Goal: Information Seeking & Learning: Learn about a topic

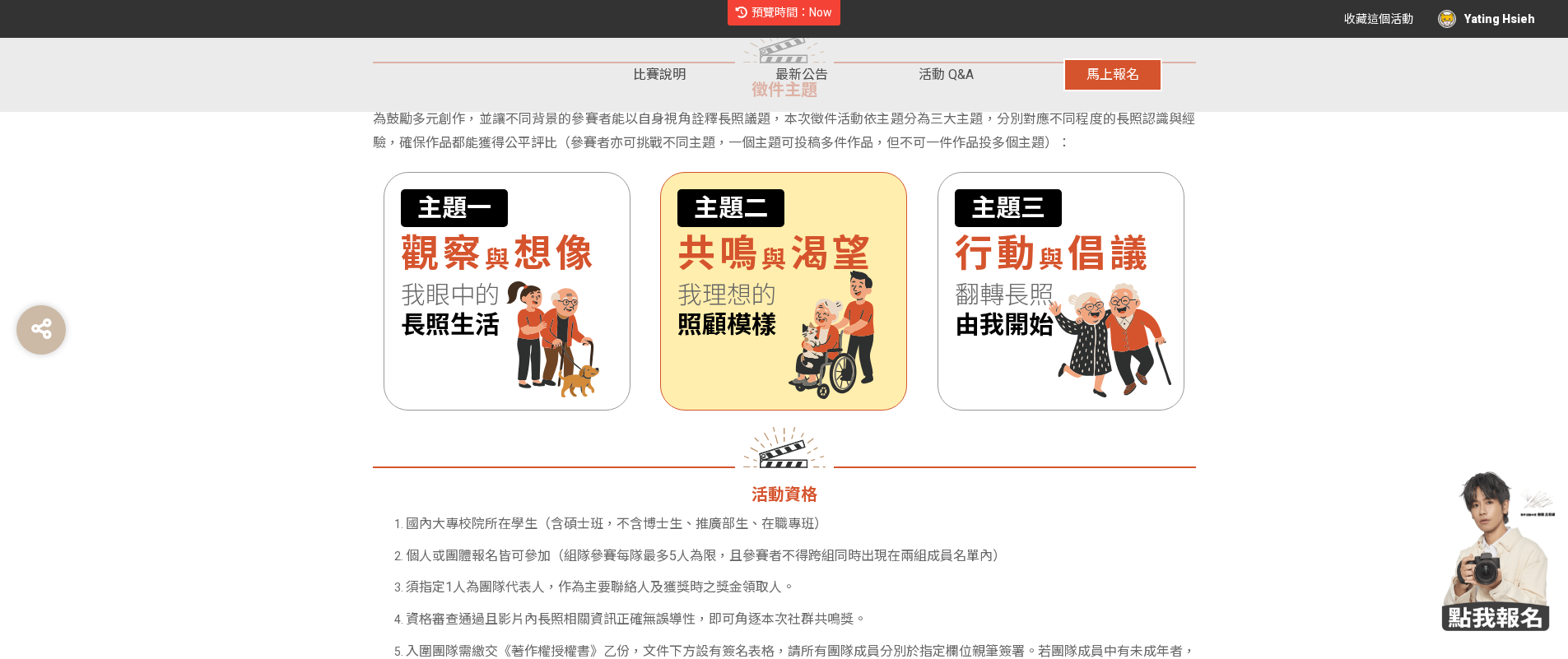
scroll to position [1454, 0]
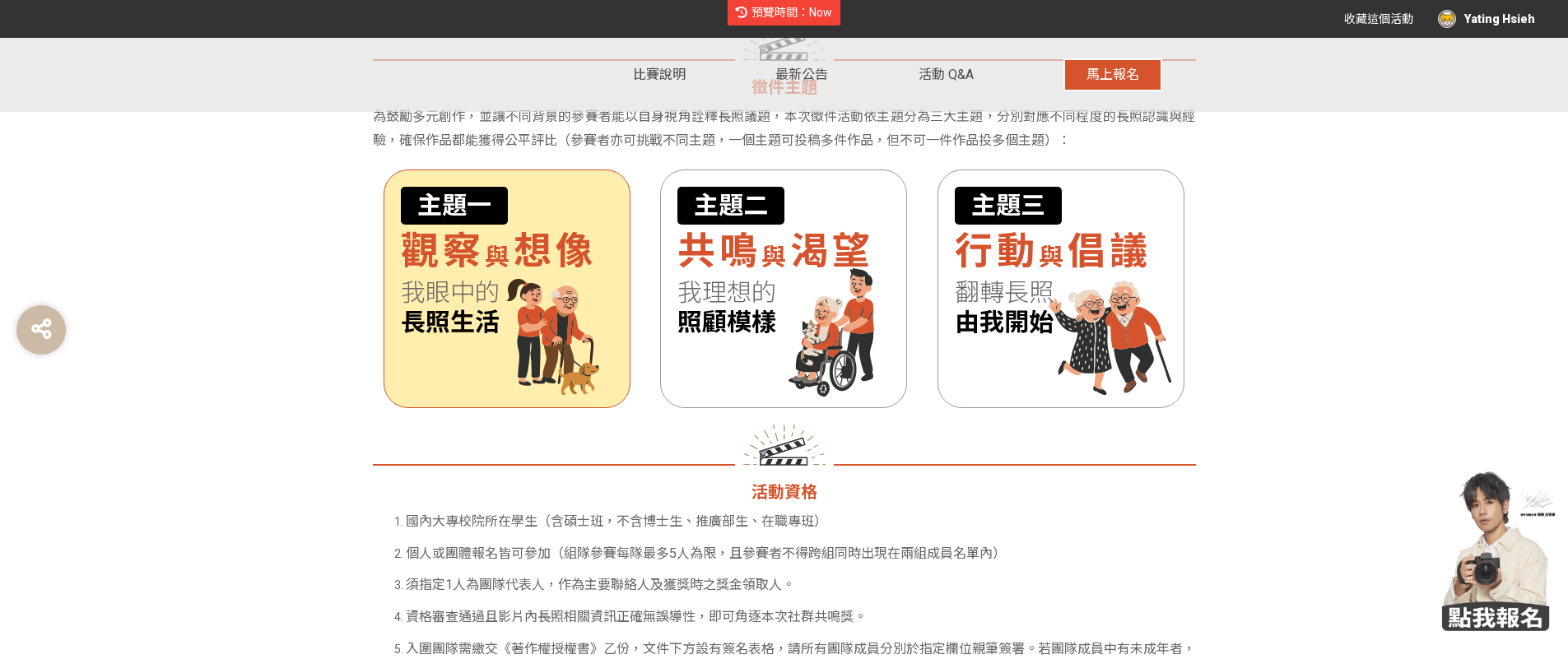
click at [467, 265] on span "觀察" at bounding box center [442, 252] width 84 height 46
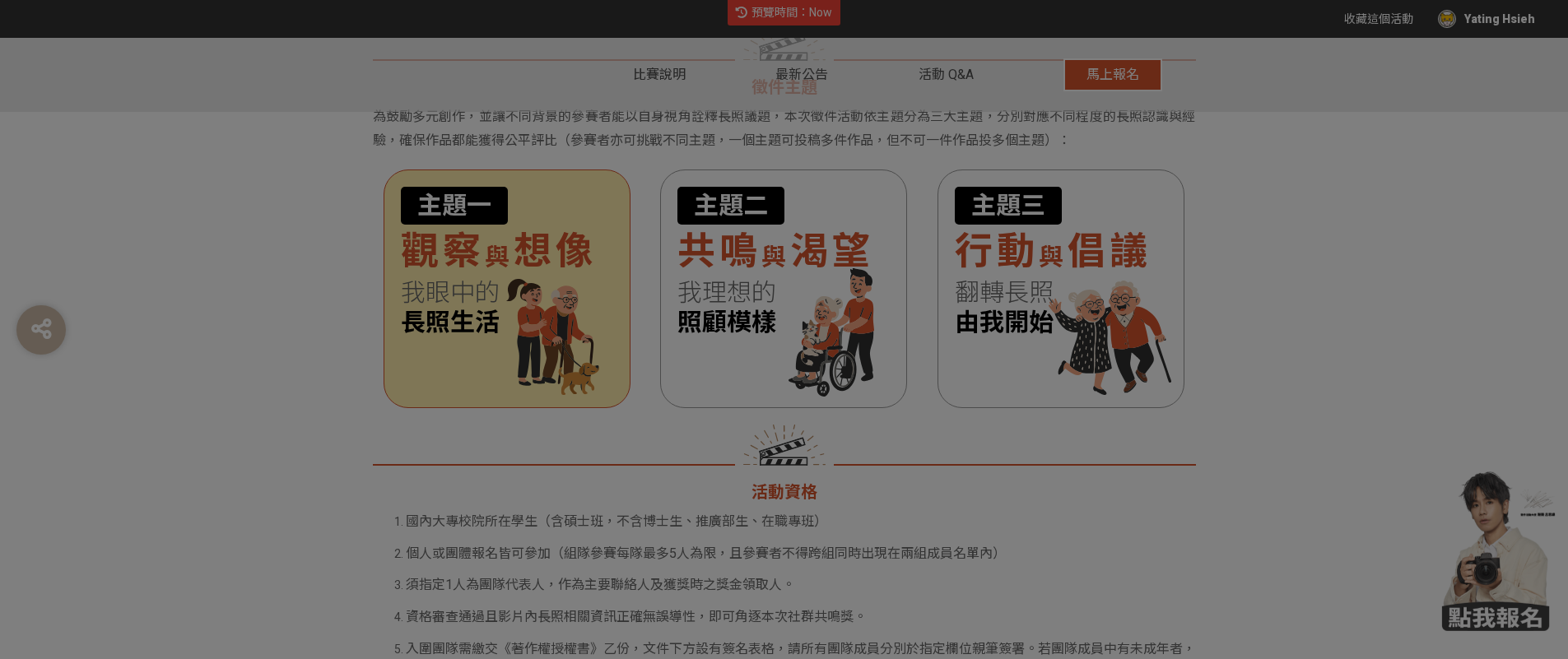
scroll to position [0, 0]
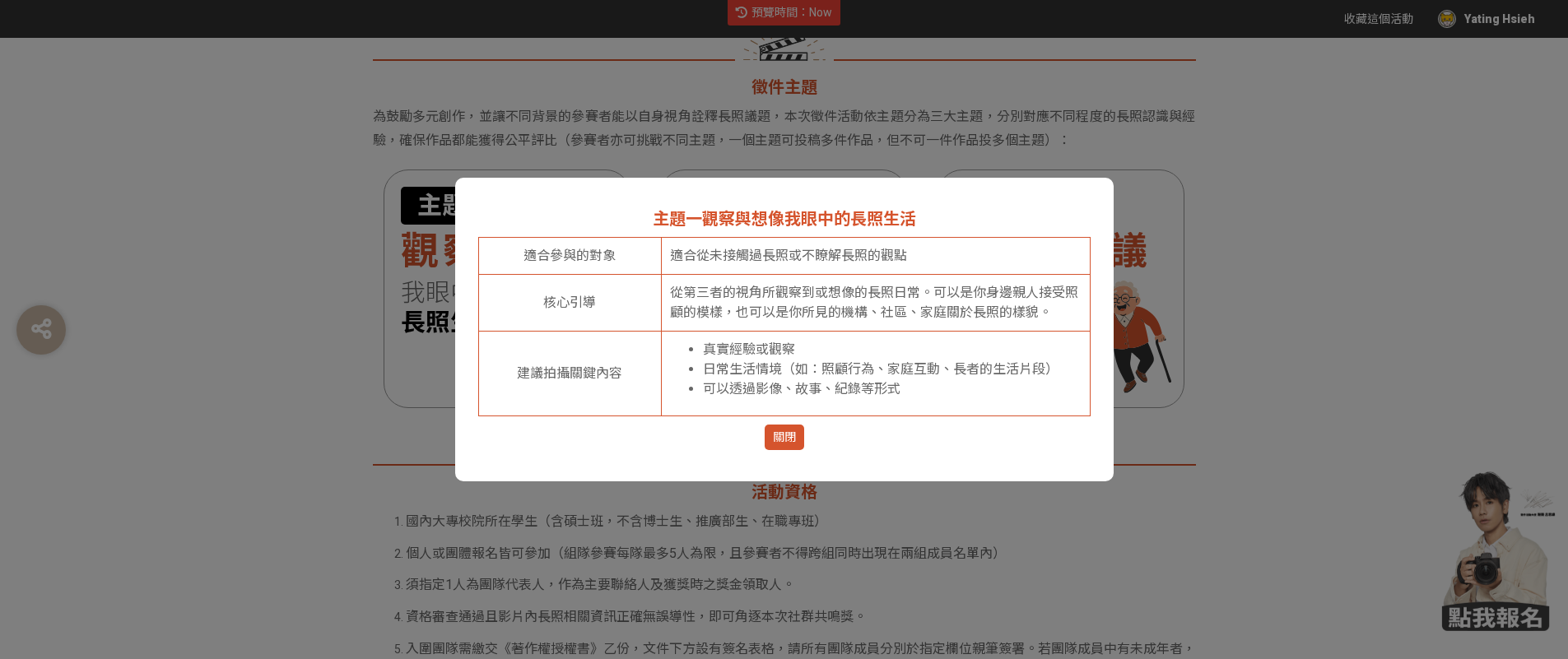
click at [778, 433] on span "關閉" at bounding box center [784, 438] width 23 height 17
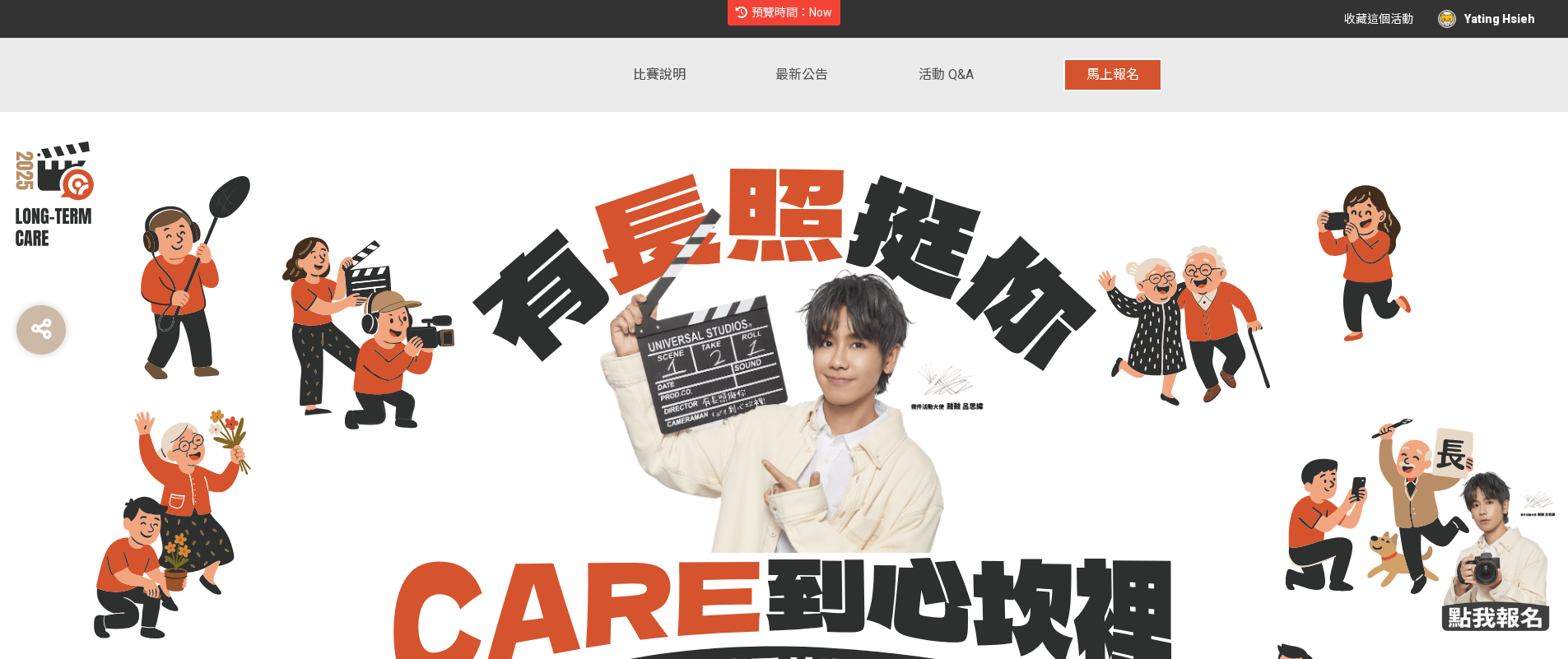
scroll to position [1454, 0]
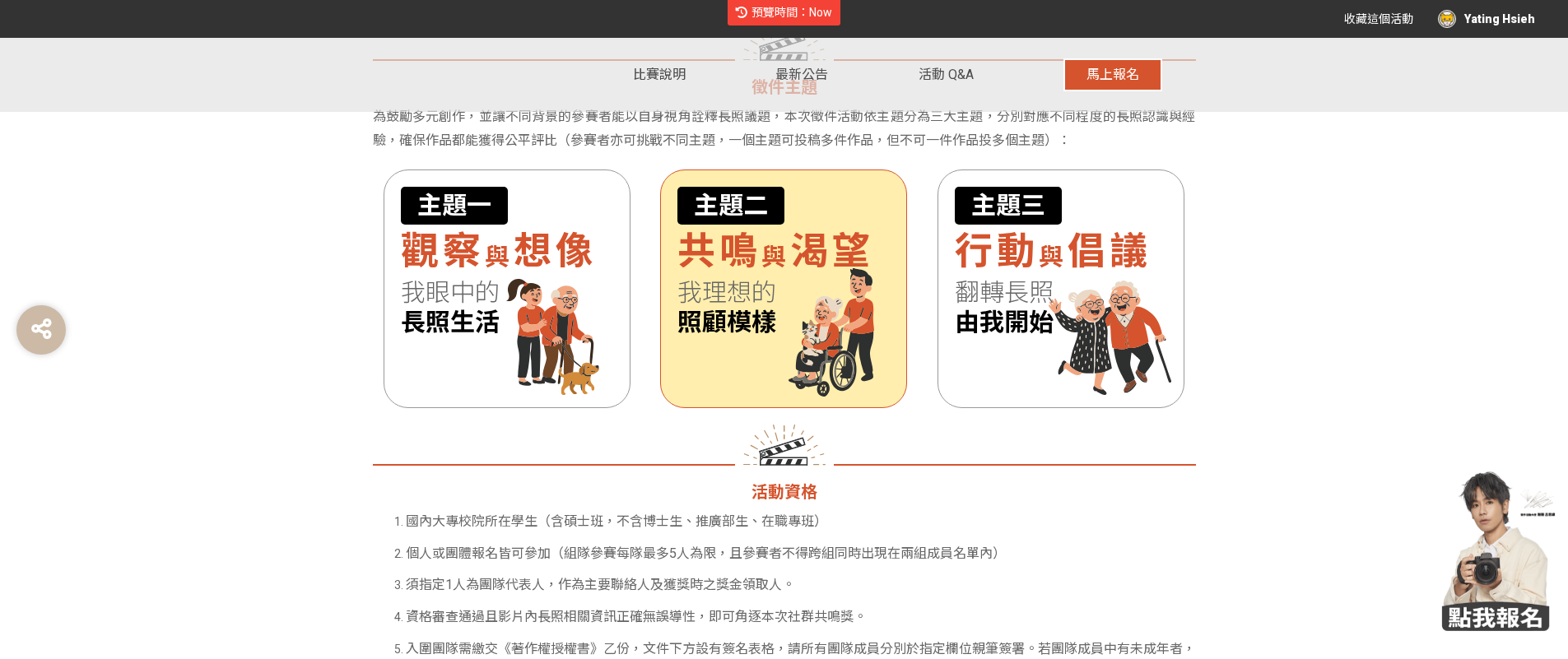
click at [749, 295] on span "我理想的" at bounding box center [784, 293] width 212 height 29
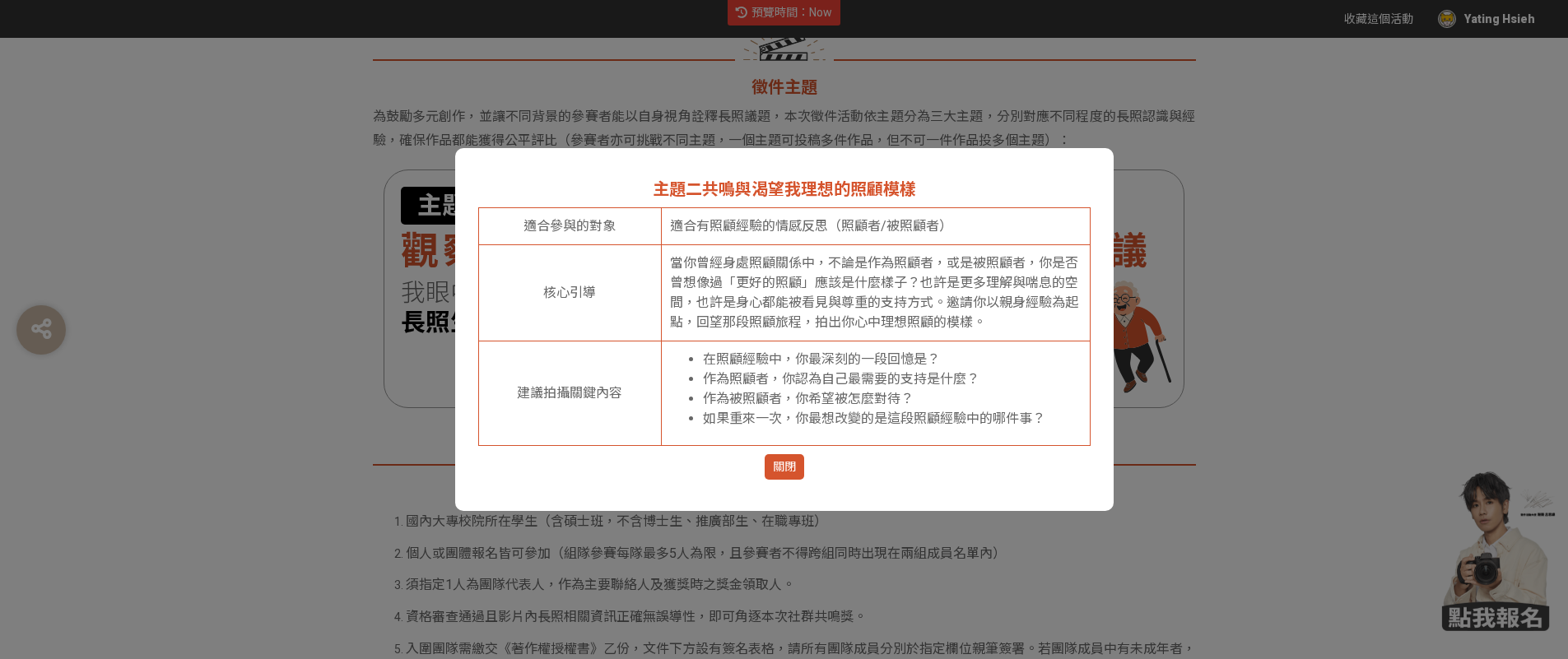
scroll to position [0, 0]
click at [1114, 351] on dialog "主題二 共鳴與渴望 我理想的照顧模樣 適合參與的對象 適合有照顧經驗的情感反思（照顧者/被照顧者） 核心引導 當你曾經身處照顧關係中，不論是作為照顧者，或是被…" at bounding box center [784, 329] width 659 height 363
click at [771, 469] on button "關閉" at bounding box center [784, 467] width 40 height 26
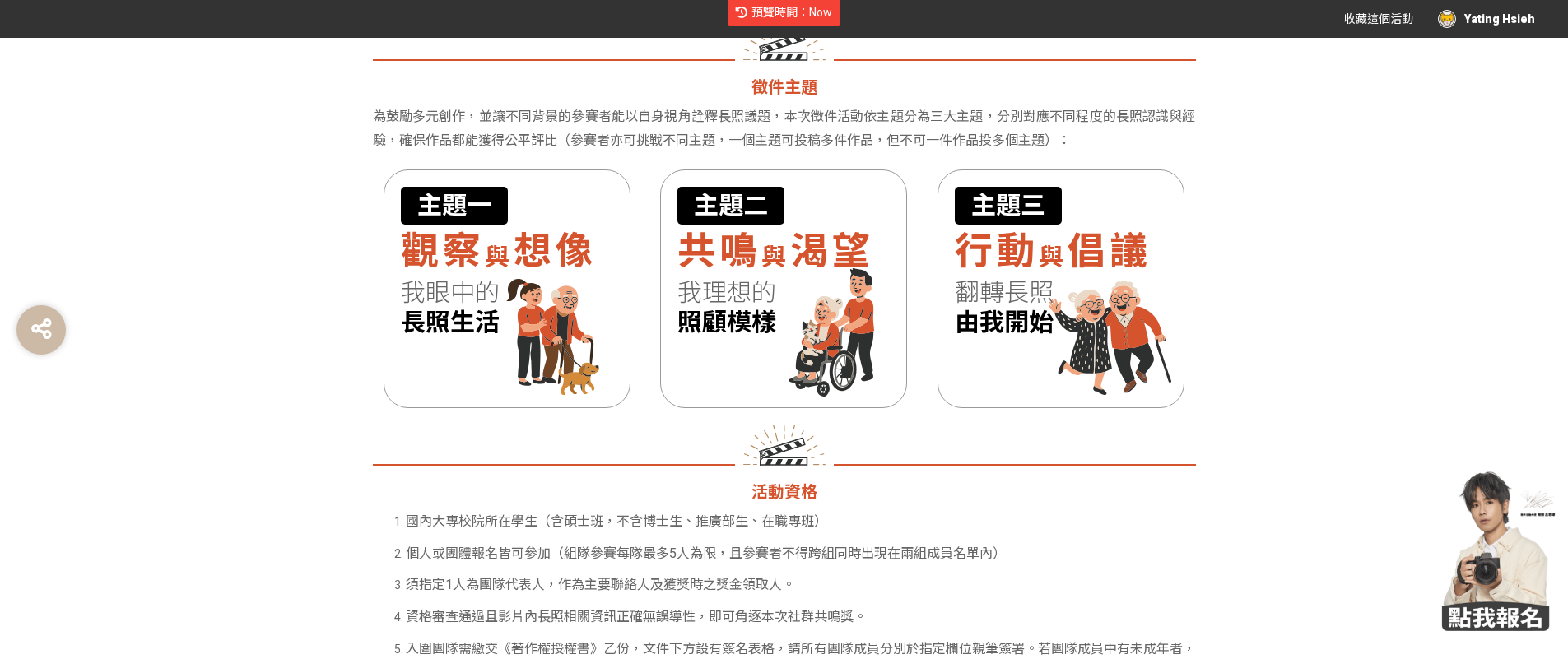
scroll to position [1454, 0]
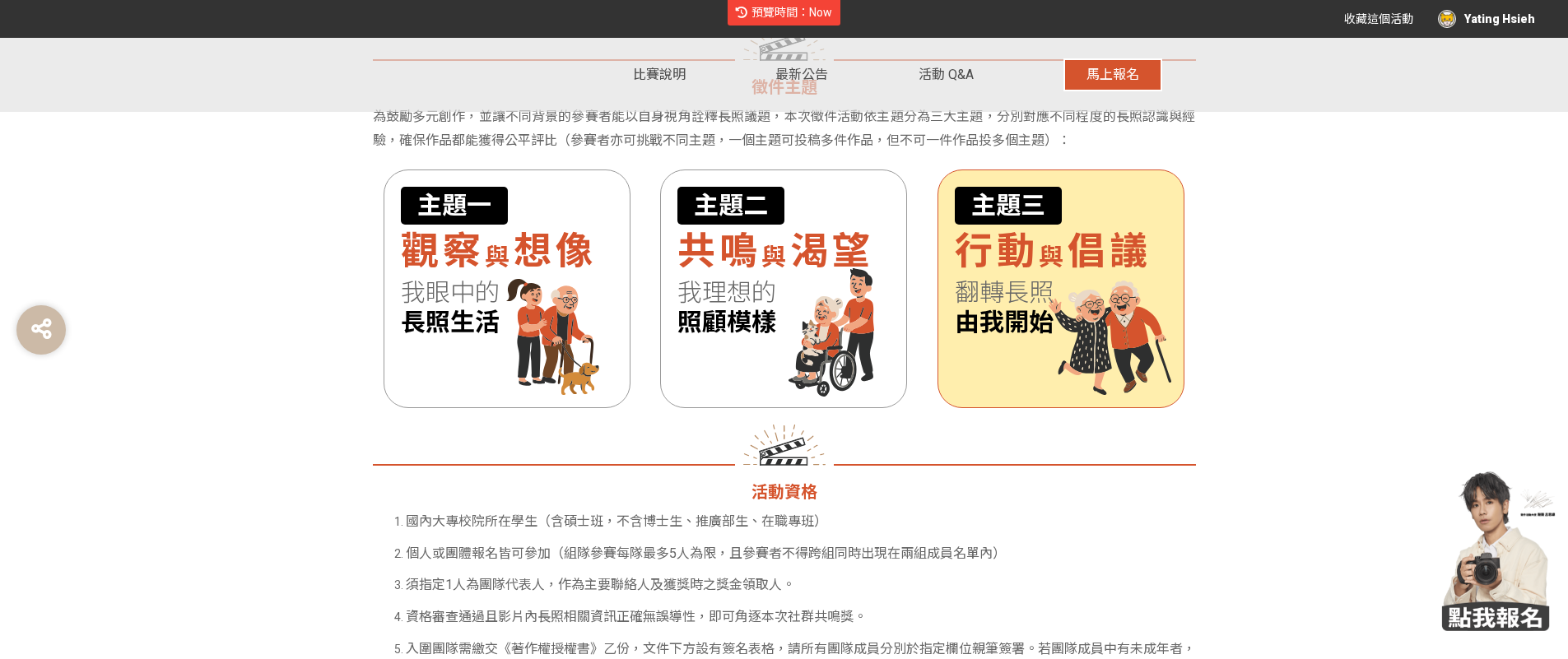
click at [1050, 332] on span "由我開始" at bounding box center [1061, 322] width 212 height 29
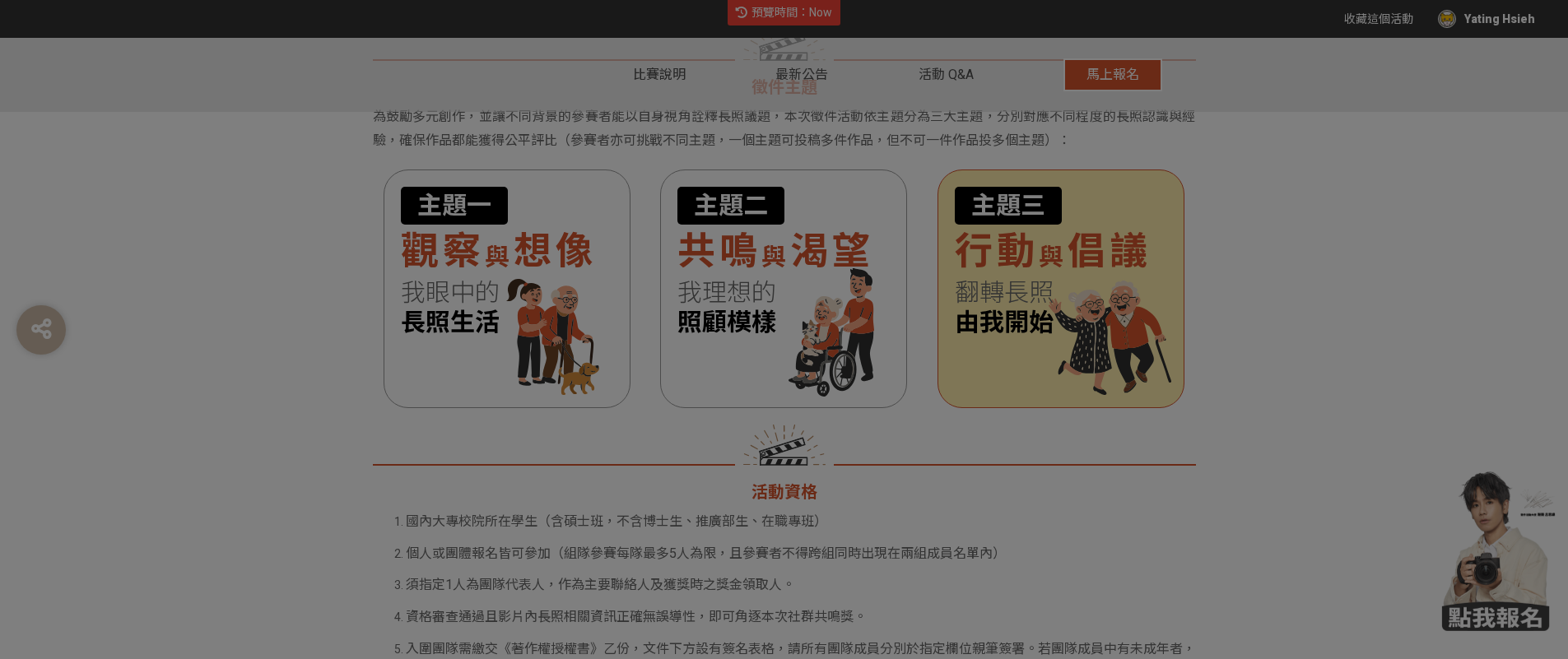
scroll to position [0, 0]
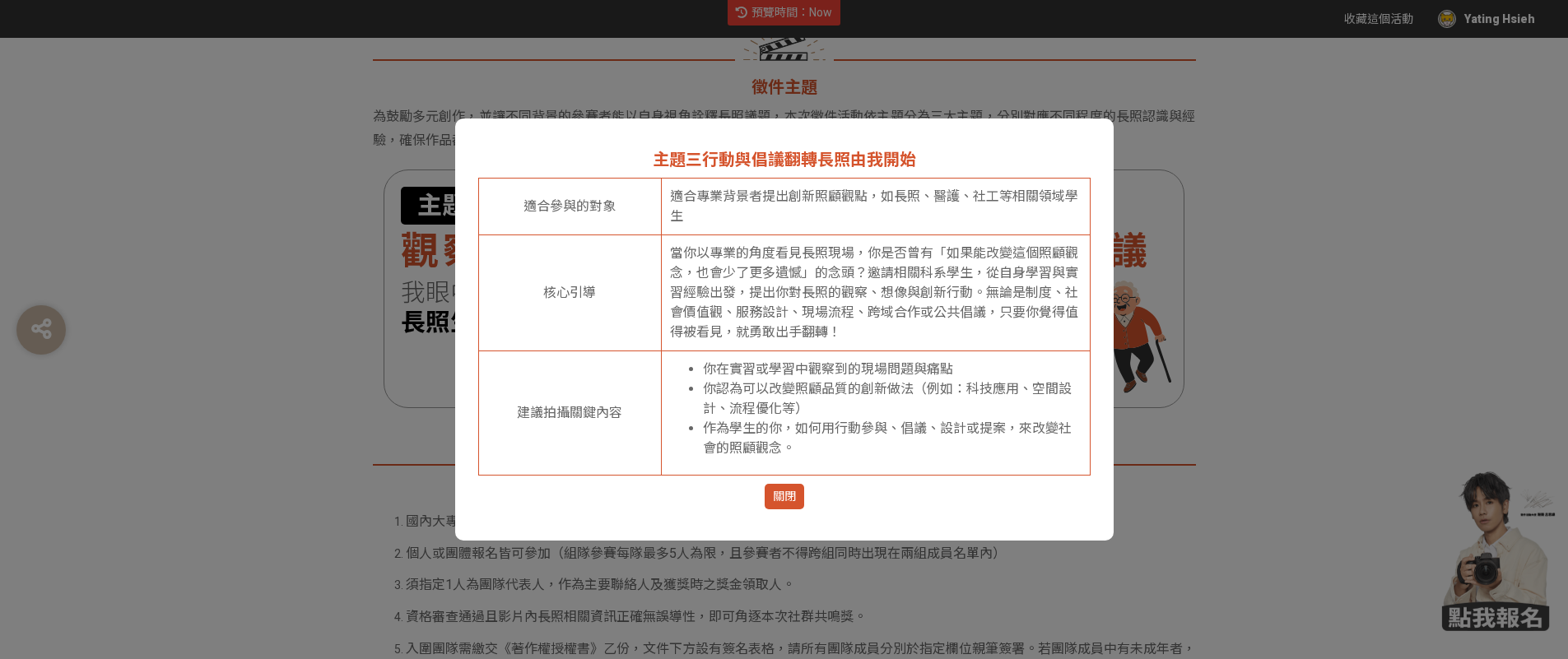
drag, startPoint x: 773, startPoint y: 493, endPoint x: 856, endPoint y: 467, distance: 87.0
click at [773, 493] on span "關閉" at bounding box center [784, 496] width 23 height 17
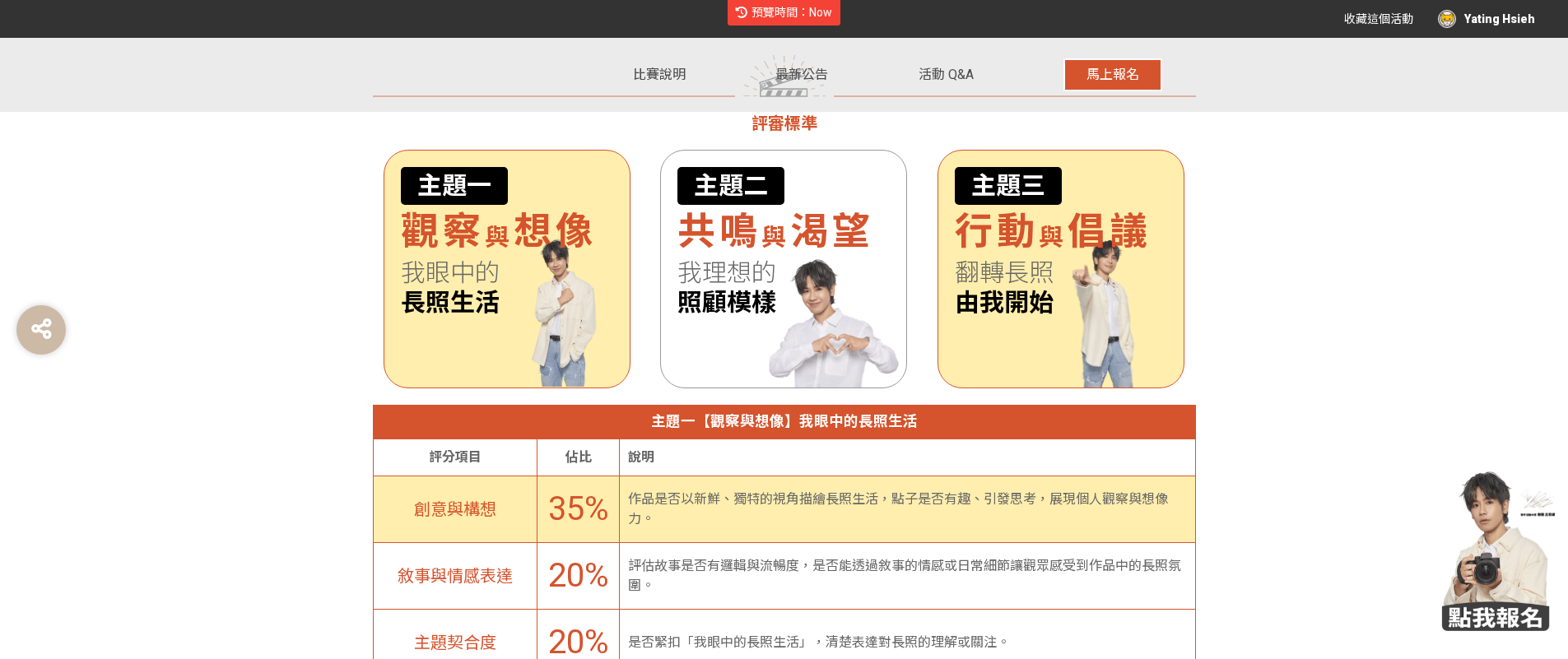
scroll to position [4461, 0]
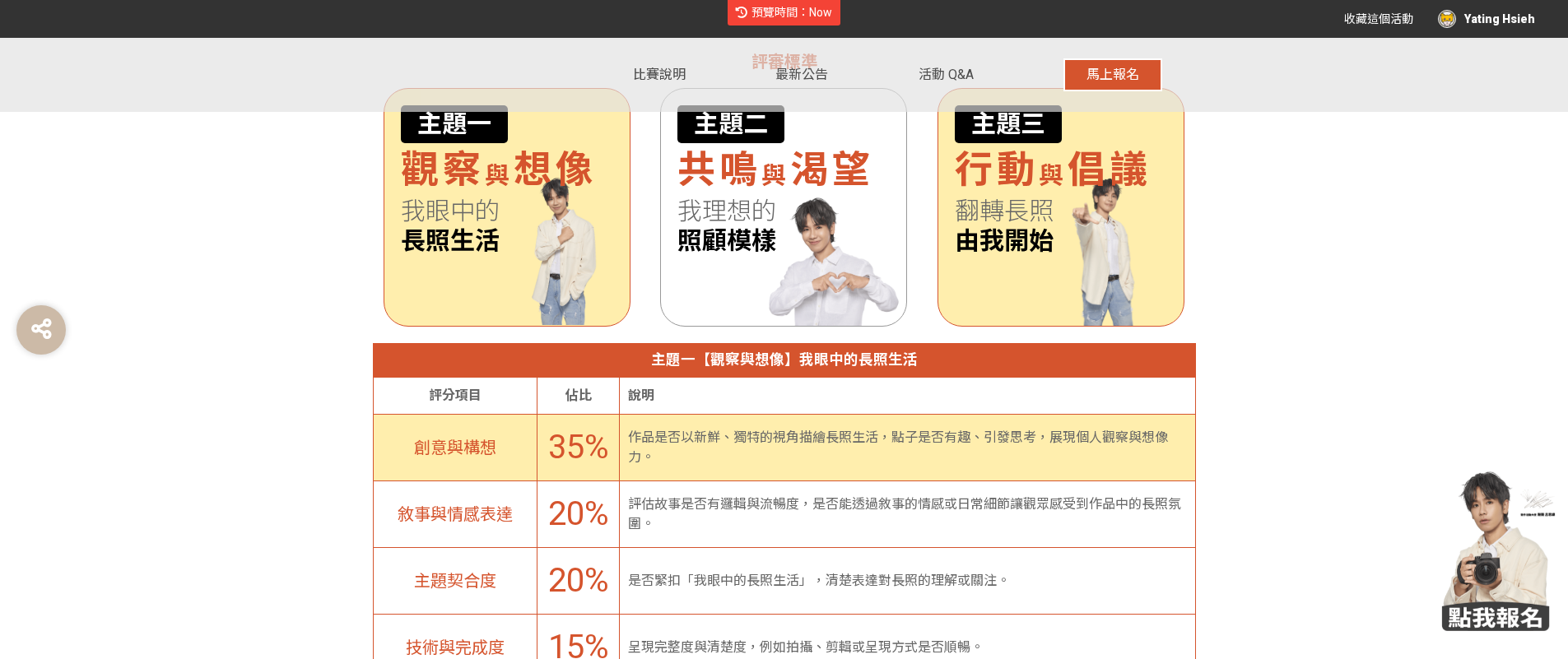
click at [1057, 266] on div "主題三 行動 與 倡議 翻轉長照 由我開始" at bounding box center [1061, 207] width 247 height 239
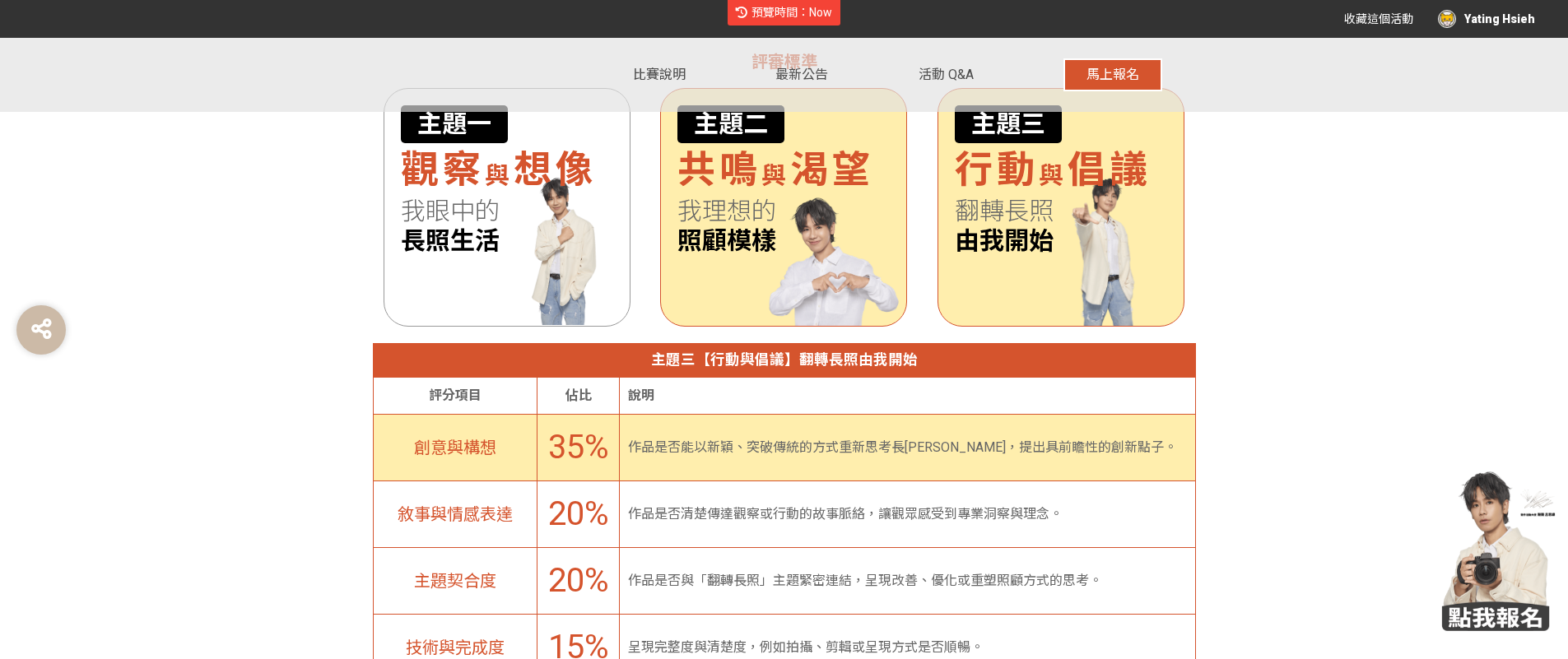
click at [783, 256] on div "主題二 共鳴 與 渴望 我理想的 照顧模樣" at bounding box center [784, 207] width 247 height 239
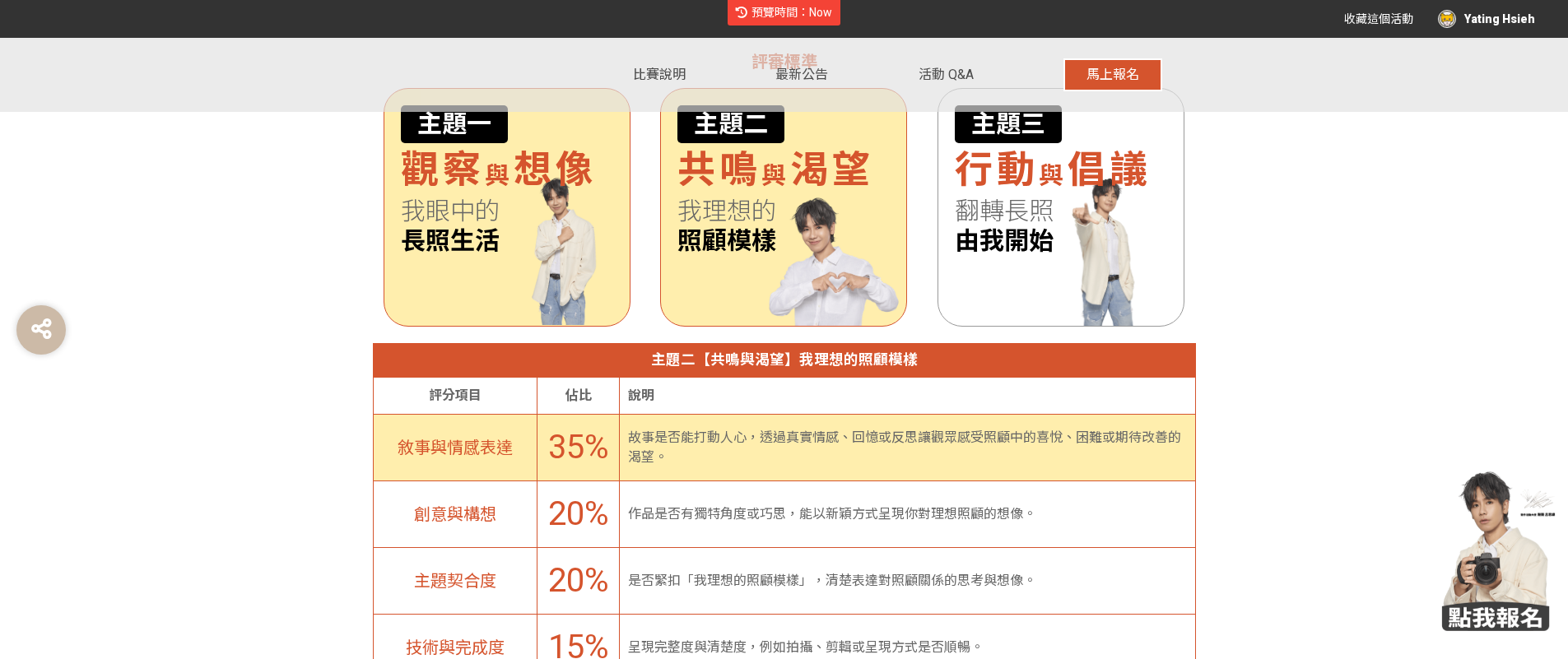
click at [498, 246] on span "長照生活" at bounding box center [507, 241] width 212 height 29
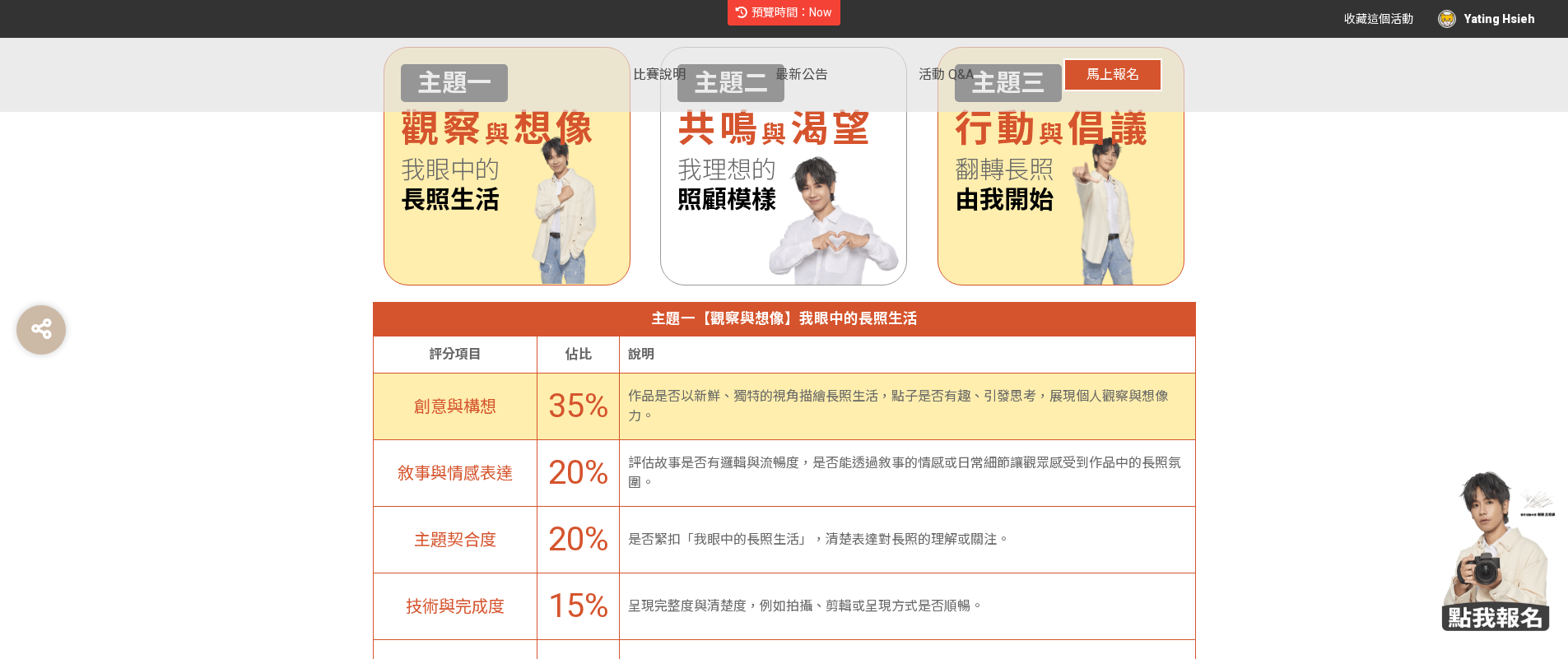
scroll to position [4503, 0]
click at [1027, 243] on div "主題三 行動 與 倡議 翻轉長照 由我開始" at bounding box center [1061, 165] width 247 height 239
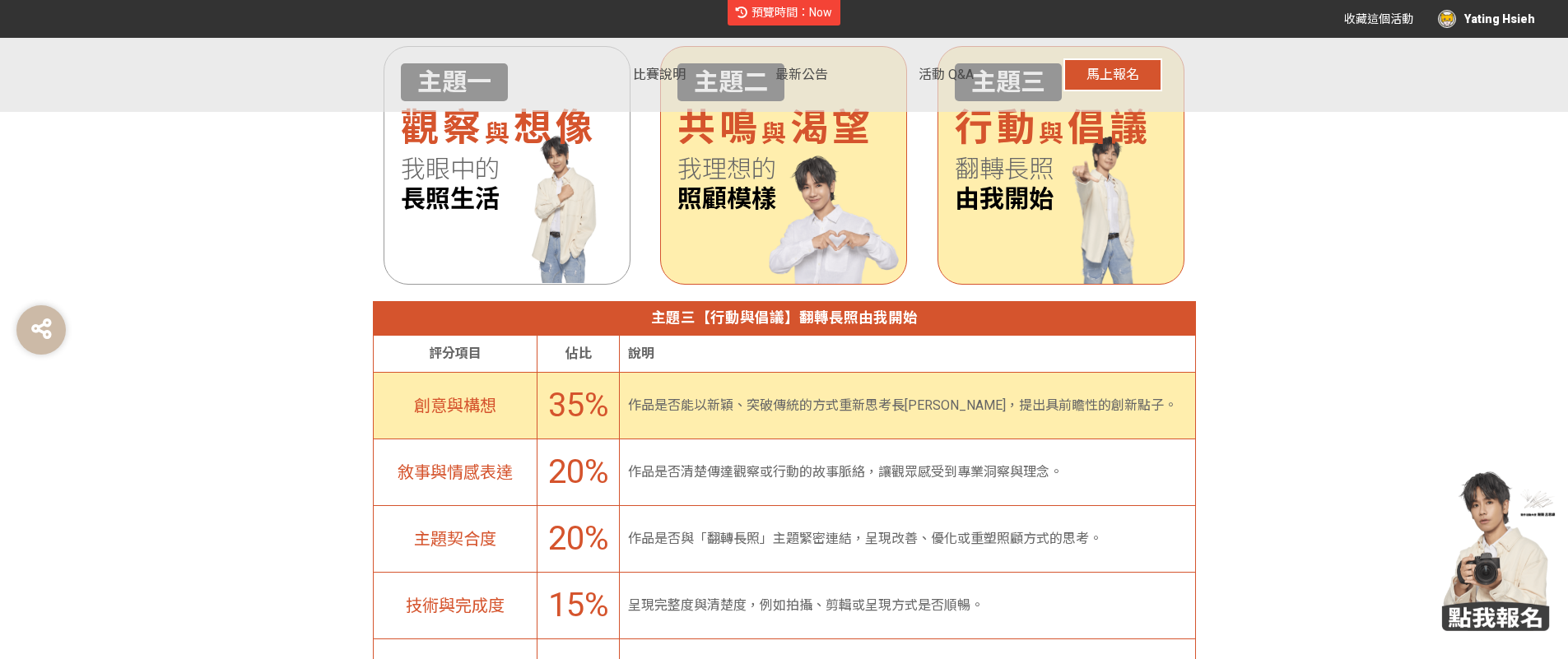
click at [780, 231] on div "主題二 共鳴 與 渴望 我理想的 照顧模樣" at bounding box center [784, 165] width 247 height 239
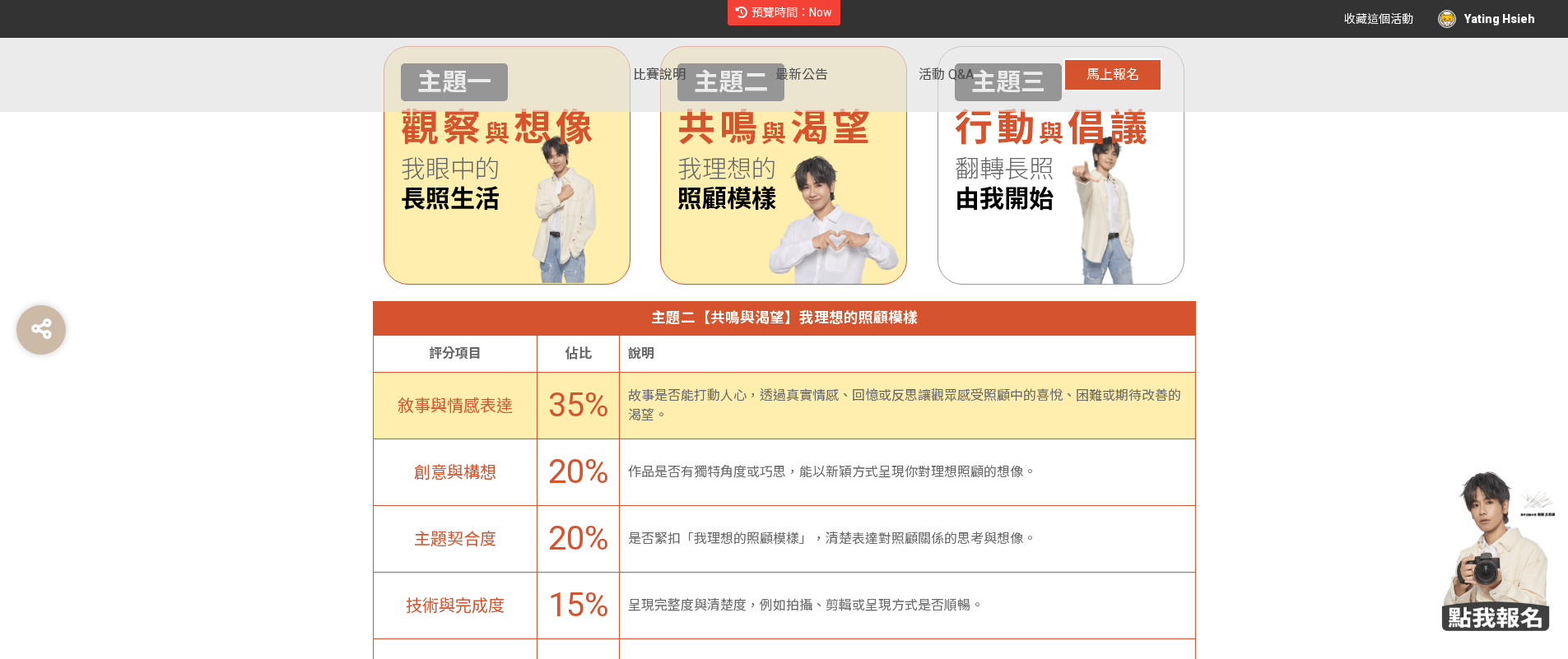
click at [546, 226] on div "主題一 觀察 與 想像 我眼中的 長照生活" at bounding box center [507, 165] width 247 height 239
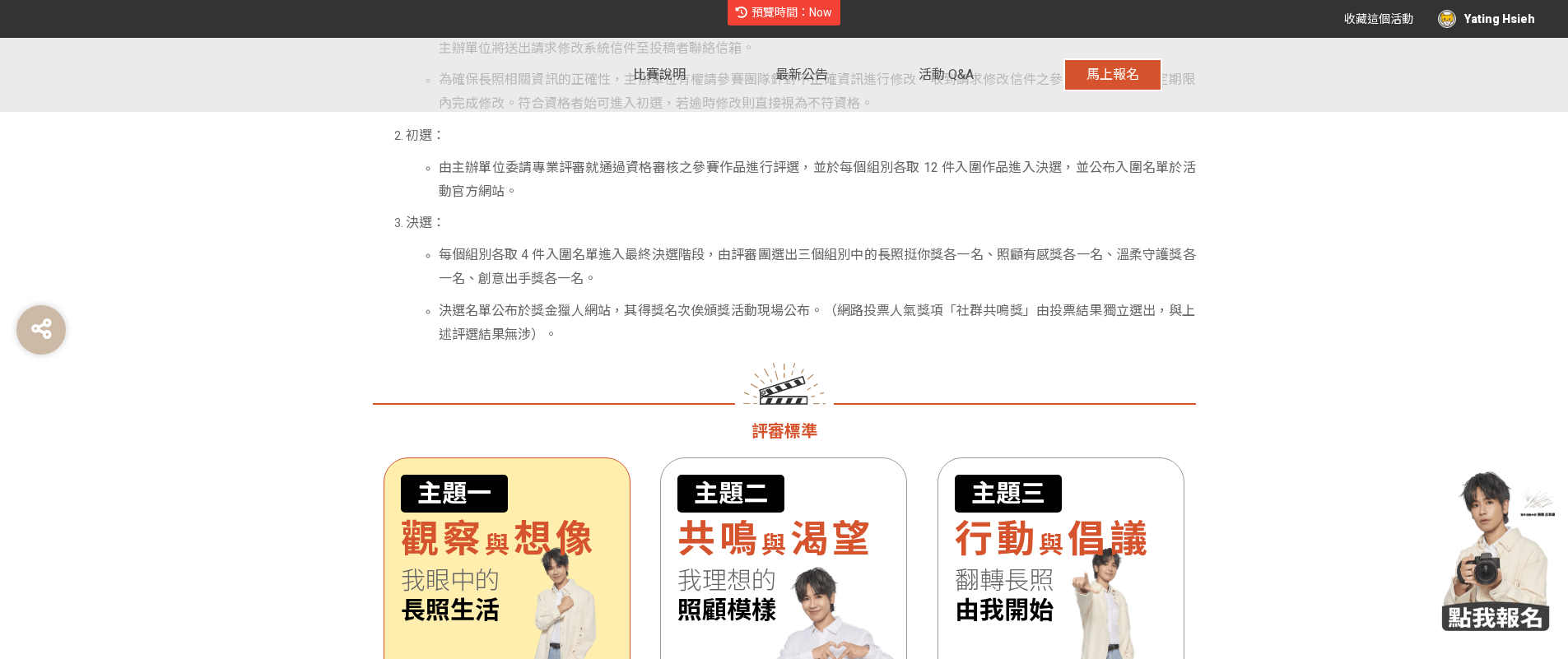
scroll to position [4376, 0]
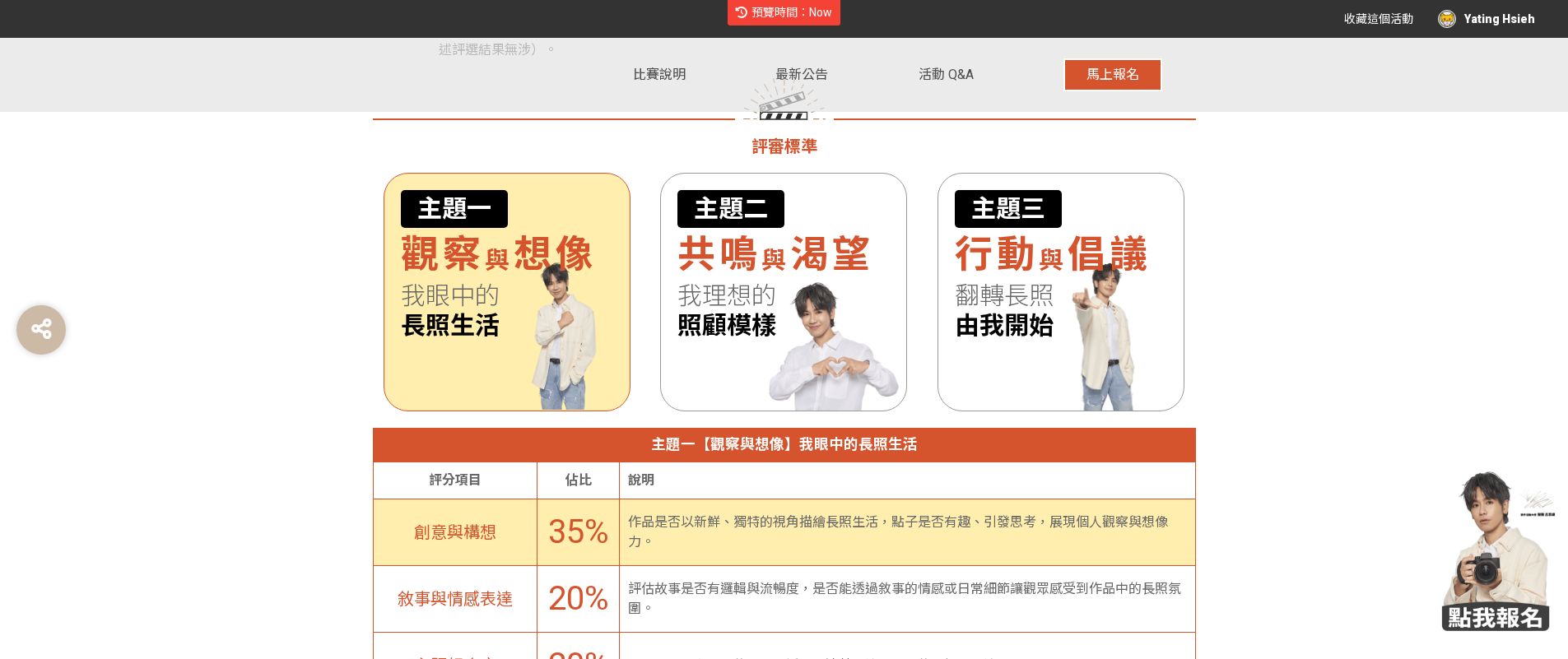
click at [1244, 271] on div "有長照挺你，care 到心坎裡！ 青春出手，拍出照顧影音徵件活動 活動緣起 在日常生活中，有許多需要被照顧的人，無論是生理上的失能、到心理上的疾患；但這些需求…" at bounding box center [784, 660] width 939 height 8200
click at [1245, 271] on div "有長照挺你，care 到心坎裡！ 青春出手，拍出照顧影音徵件活動 活動緣起 在日常生活中，有許多需要被照顧的人，無論是生理上的失能、到心理上的疾患；但這些需求…" at bounding box center [784, 660] width 939 height 8200
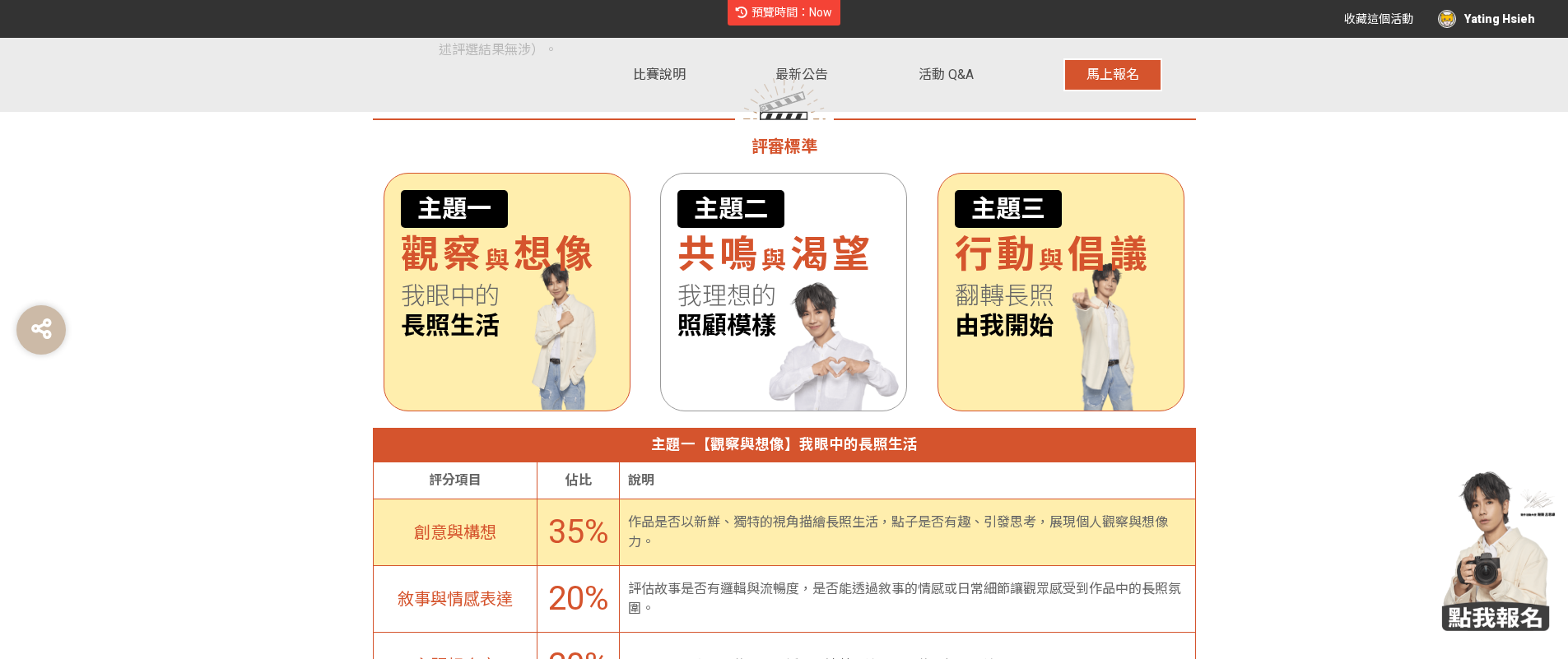
click at [1010, 284] on span "翻轉長照" at bounding box center [1061, 296] width 212 height 29
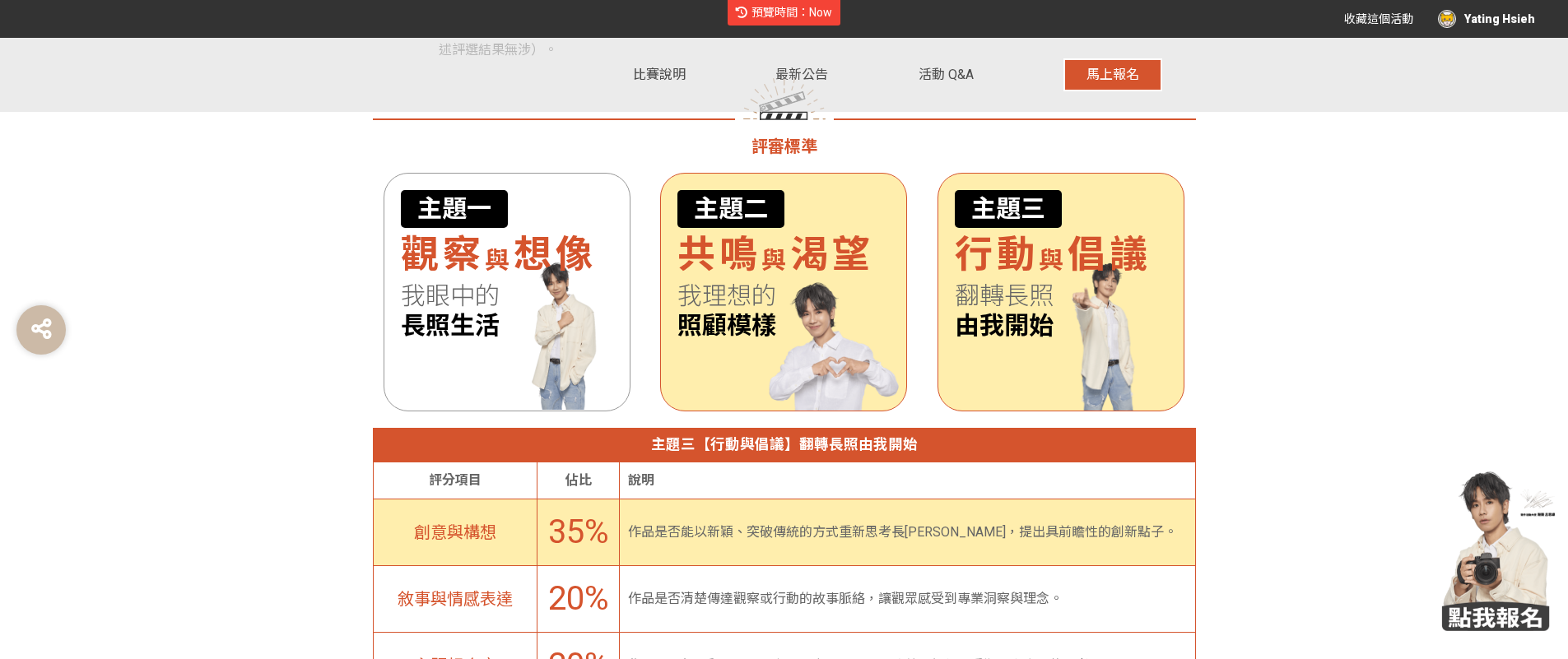
click at [785, 293] on span "我理想的" at bounding box center [784, 296] width 212 height 29
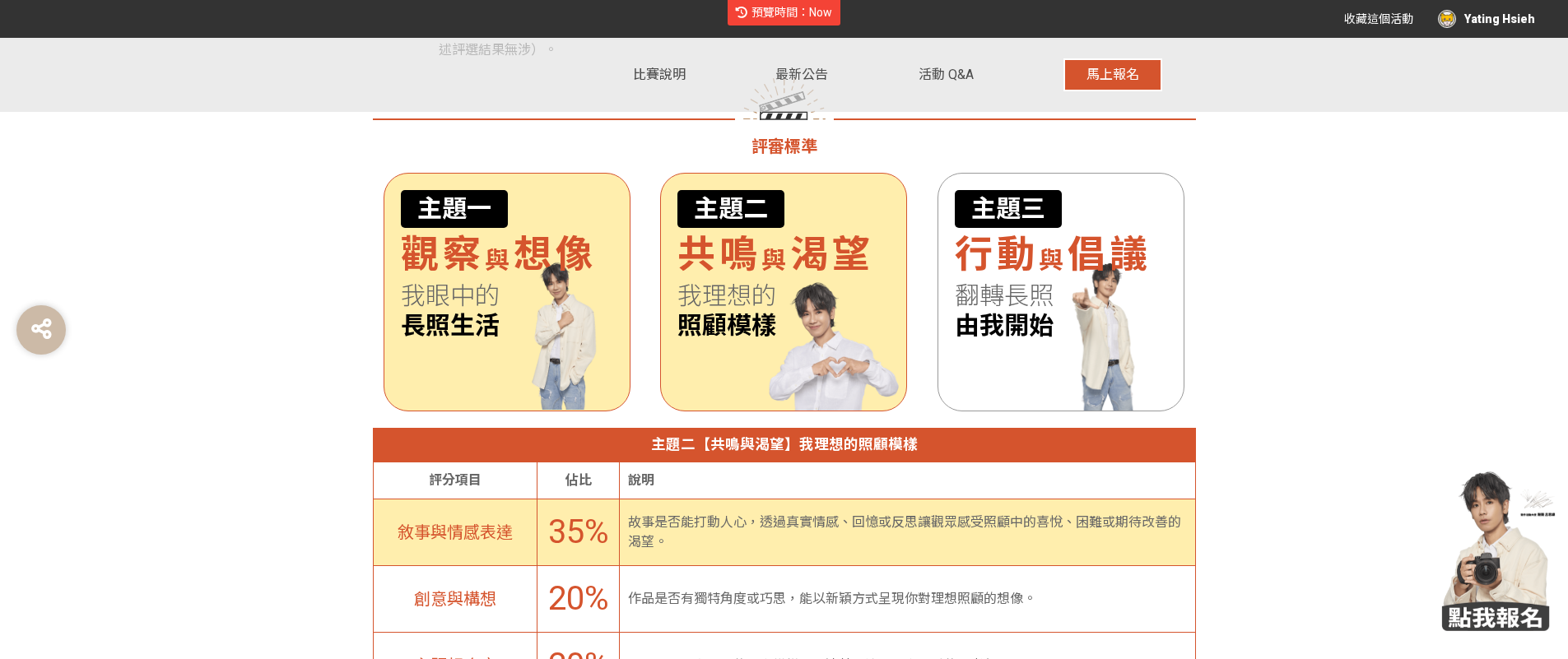
click at [549, 303] on span "我眼中的" at bounding box center [507, 296] width 212 height 29
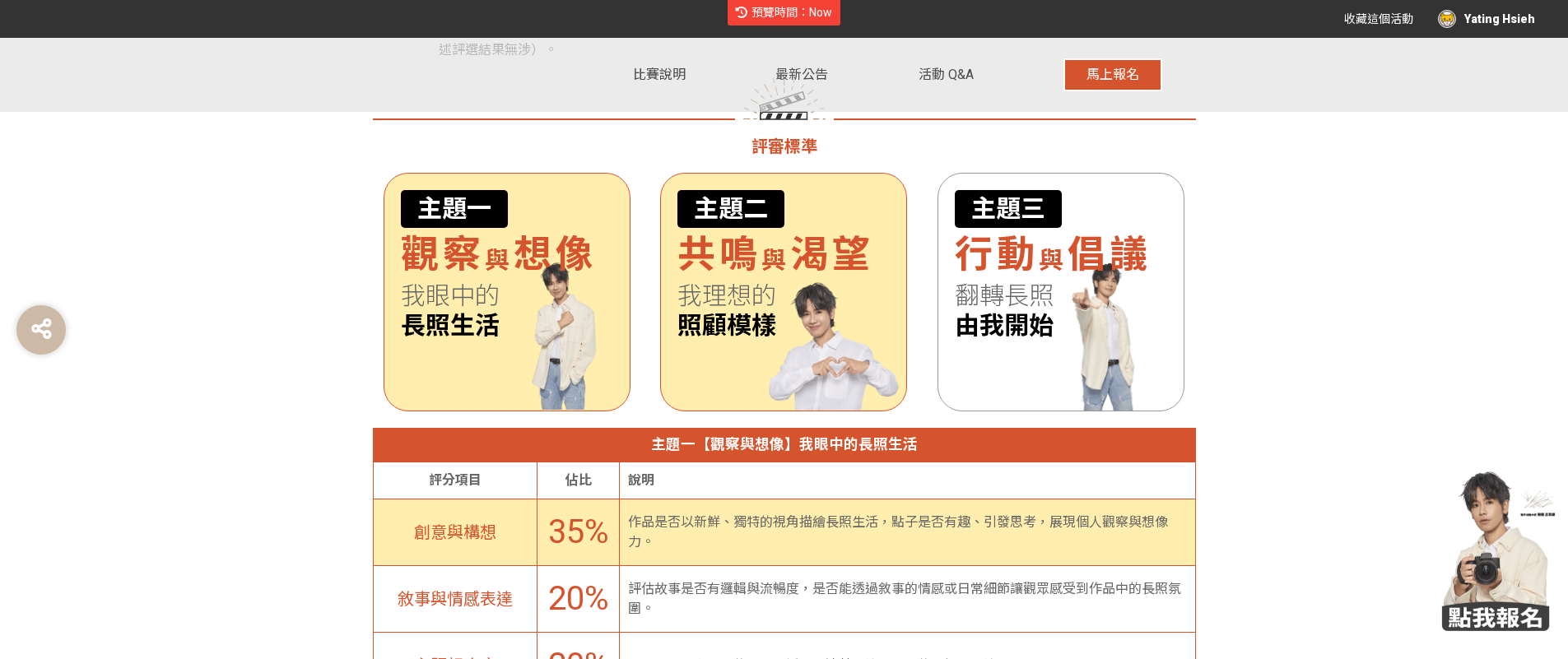
click at [758, 302] on span "我理想的" at bounding box center [784, 296] width 212 height 29
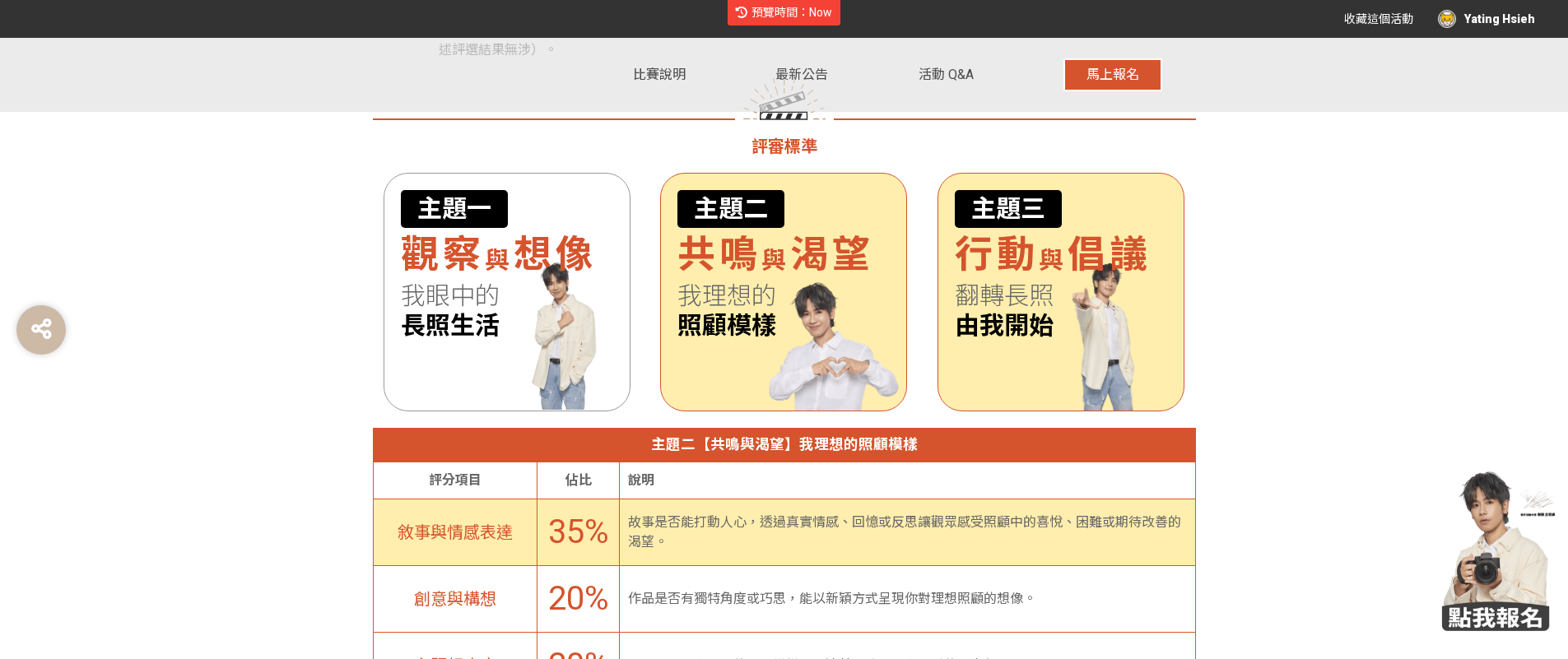
click at [1020, 314] on span "由我開始" at bounding box center [1061, 326] width 212 height 29
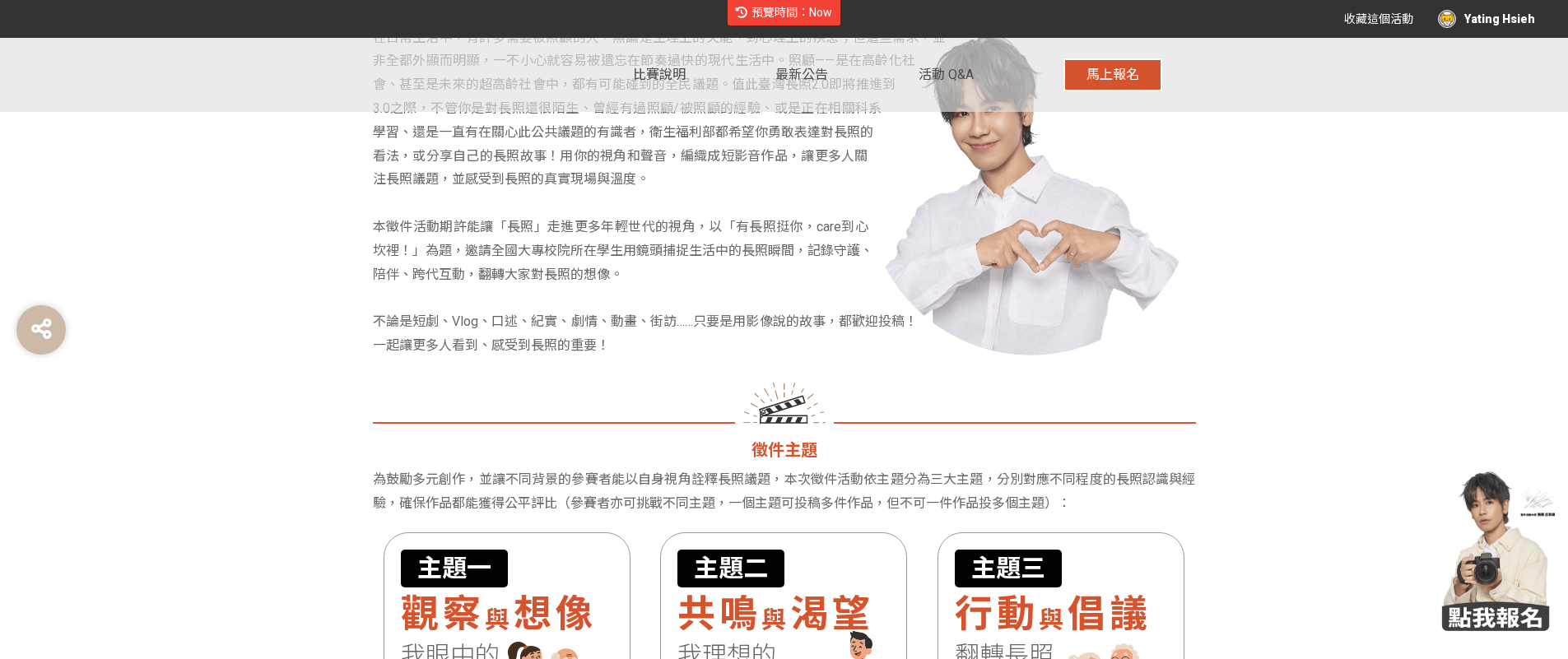
scroll to position [1445, 0]
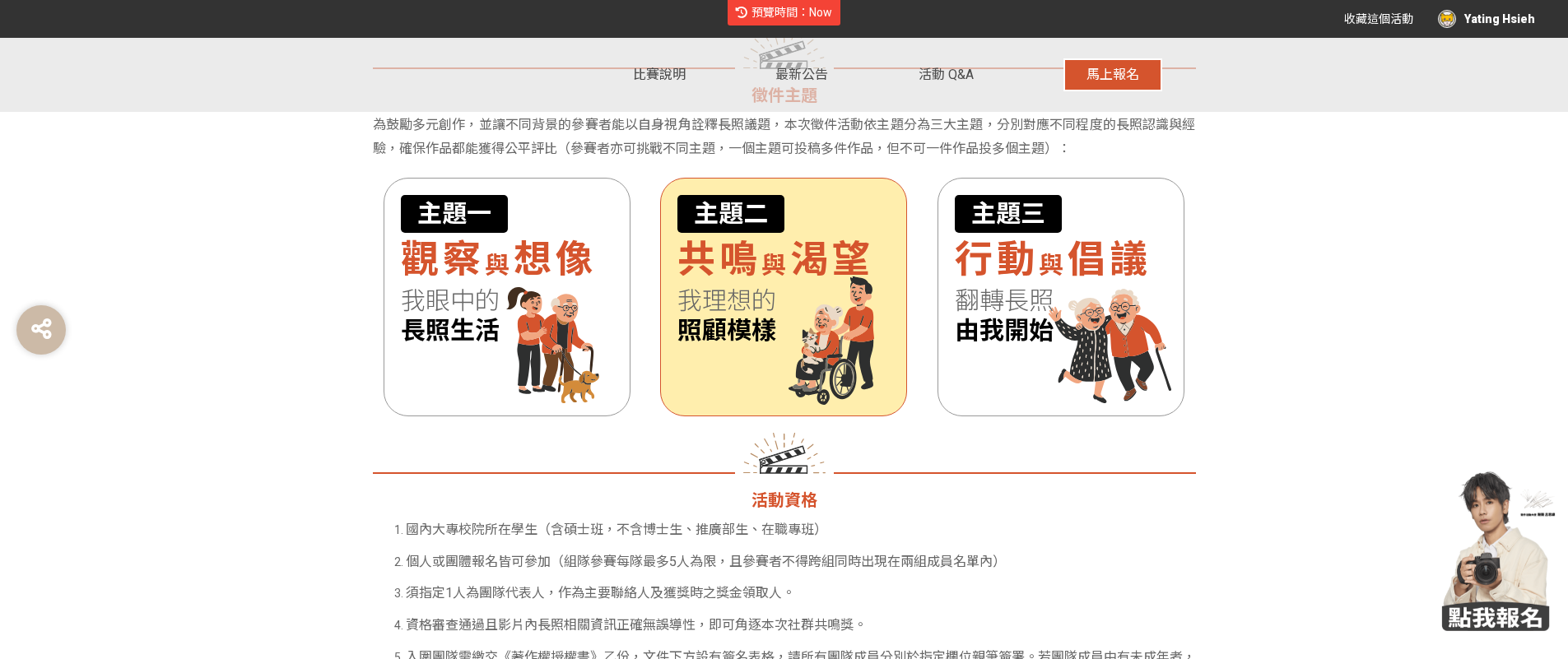
click at [816, 313] on span "我理想的" at bounding box center [784, 301] width 212 height 29
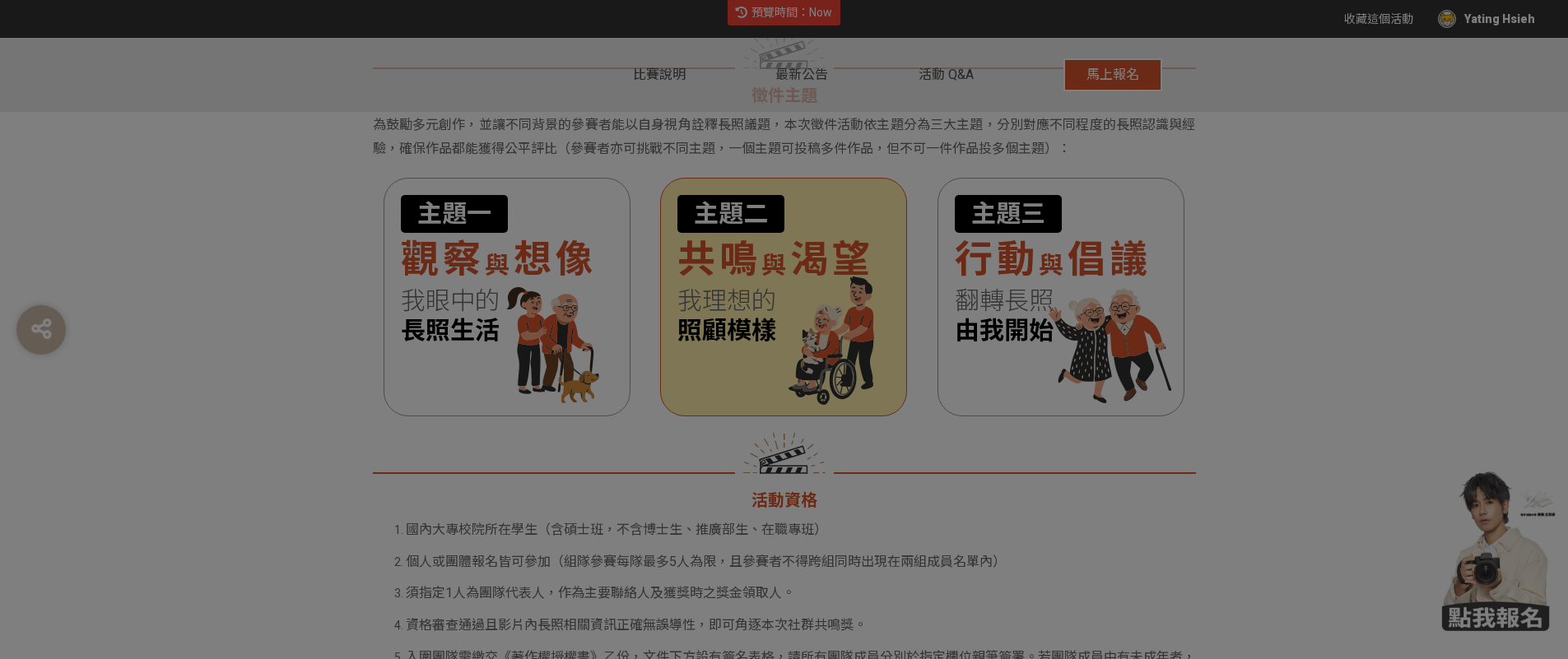
scroll to position [0, 0]
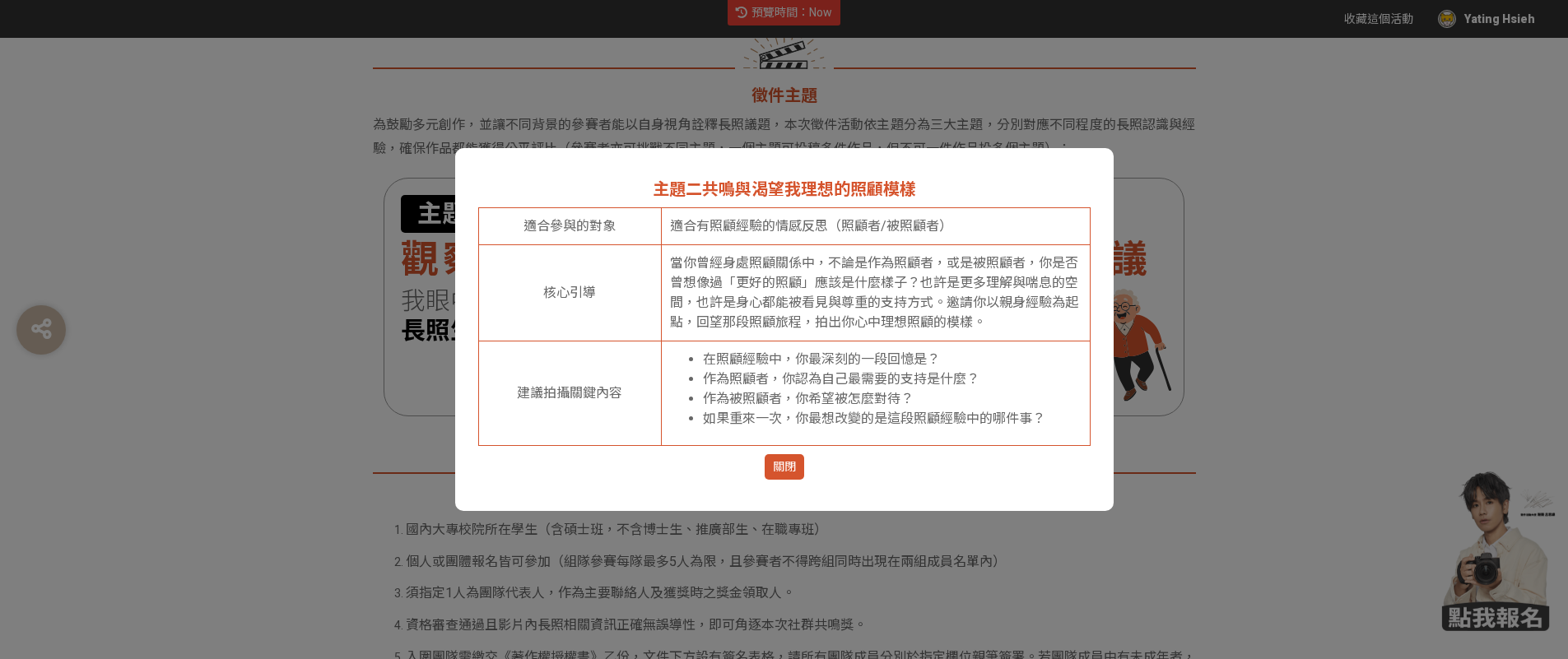
click at [790, 462] on span "關閉" at bounding box center [784, 467] width 23 height 17
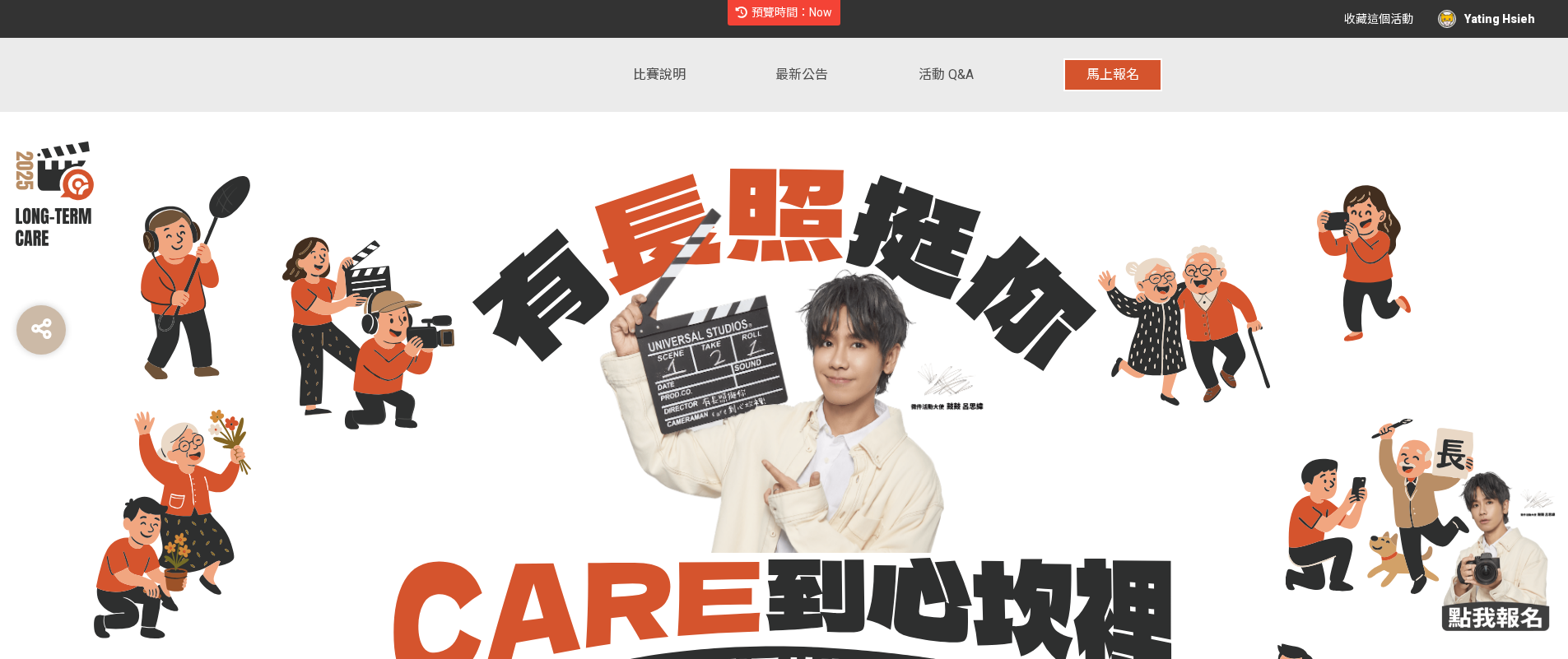
scroll to position [1445, 0]
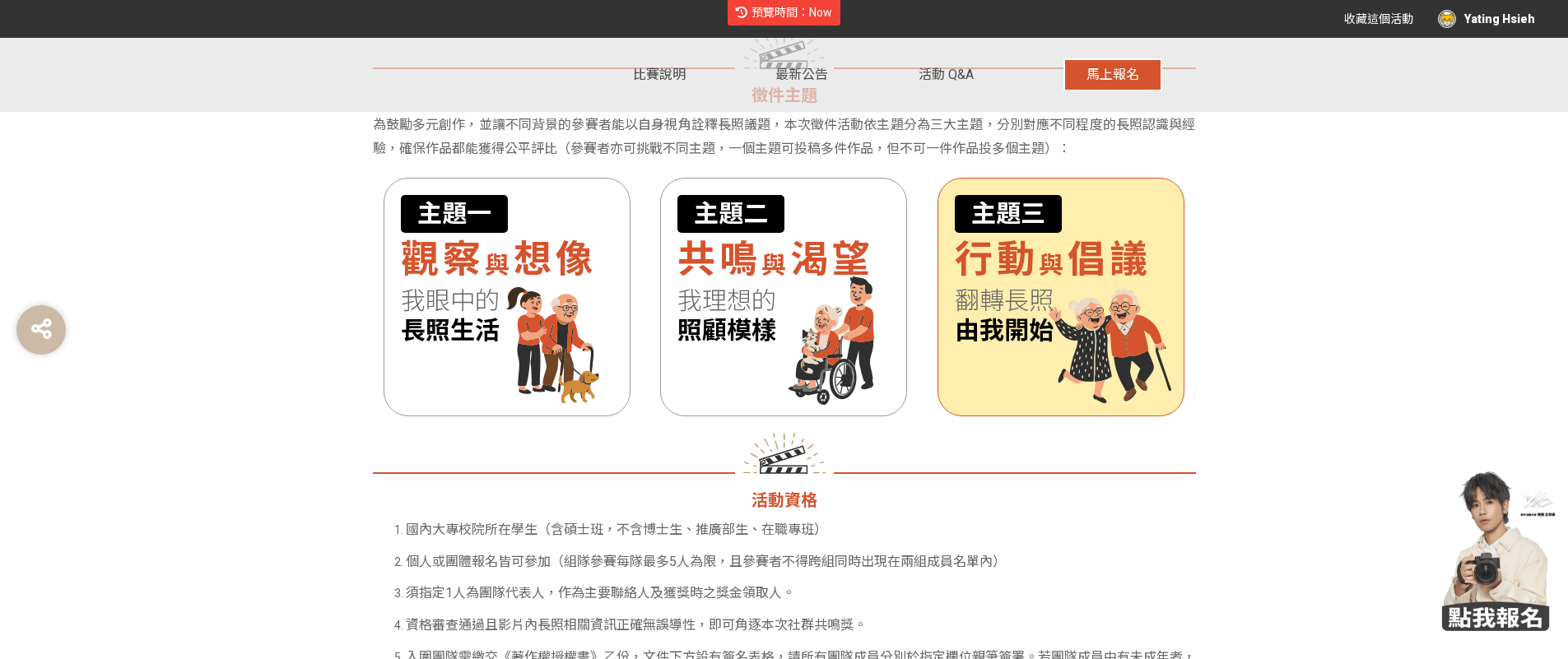
click at [1097, 316] on span "由我開始" at bounding box center [1061, 331] width 212 height 29
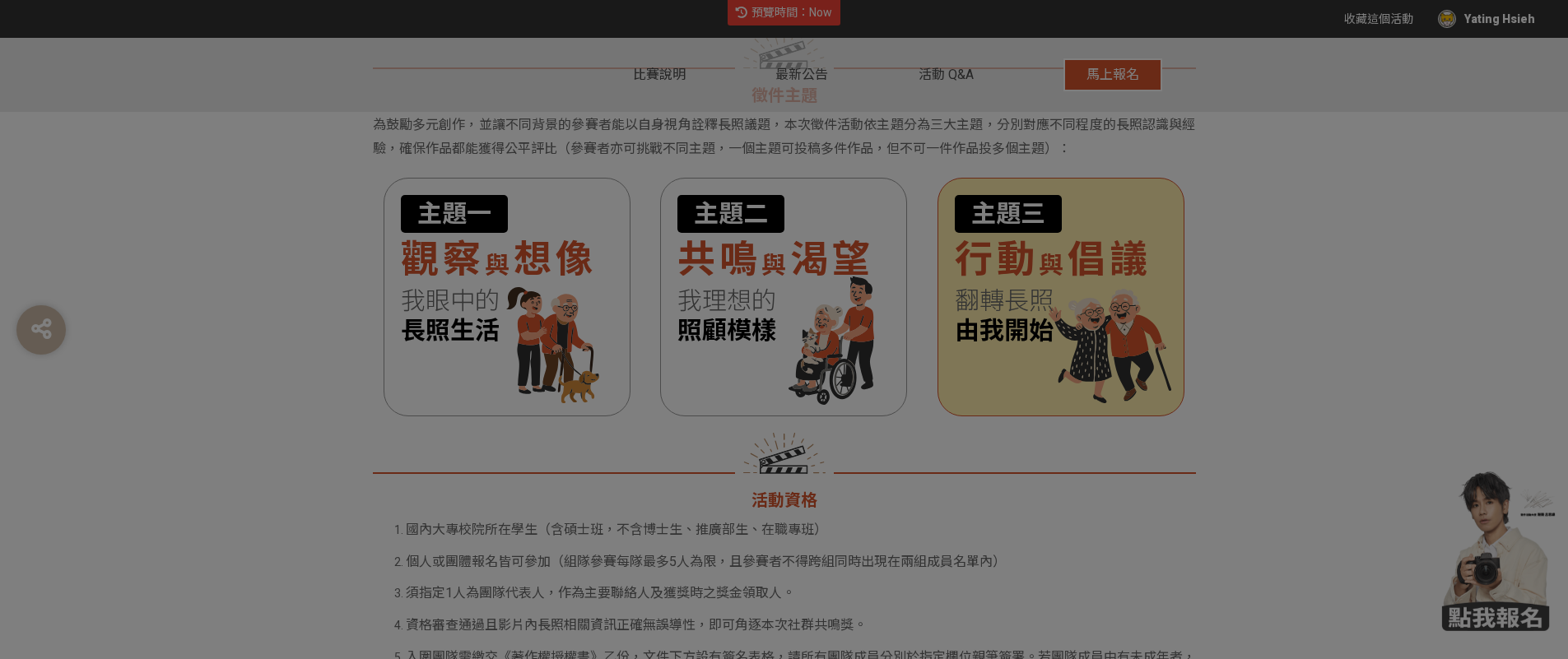
scroll to position [0, 0]
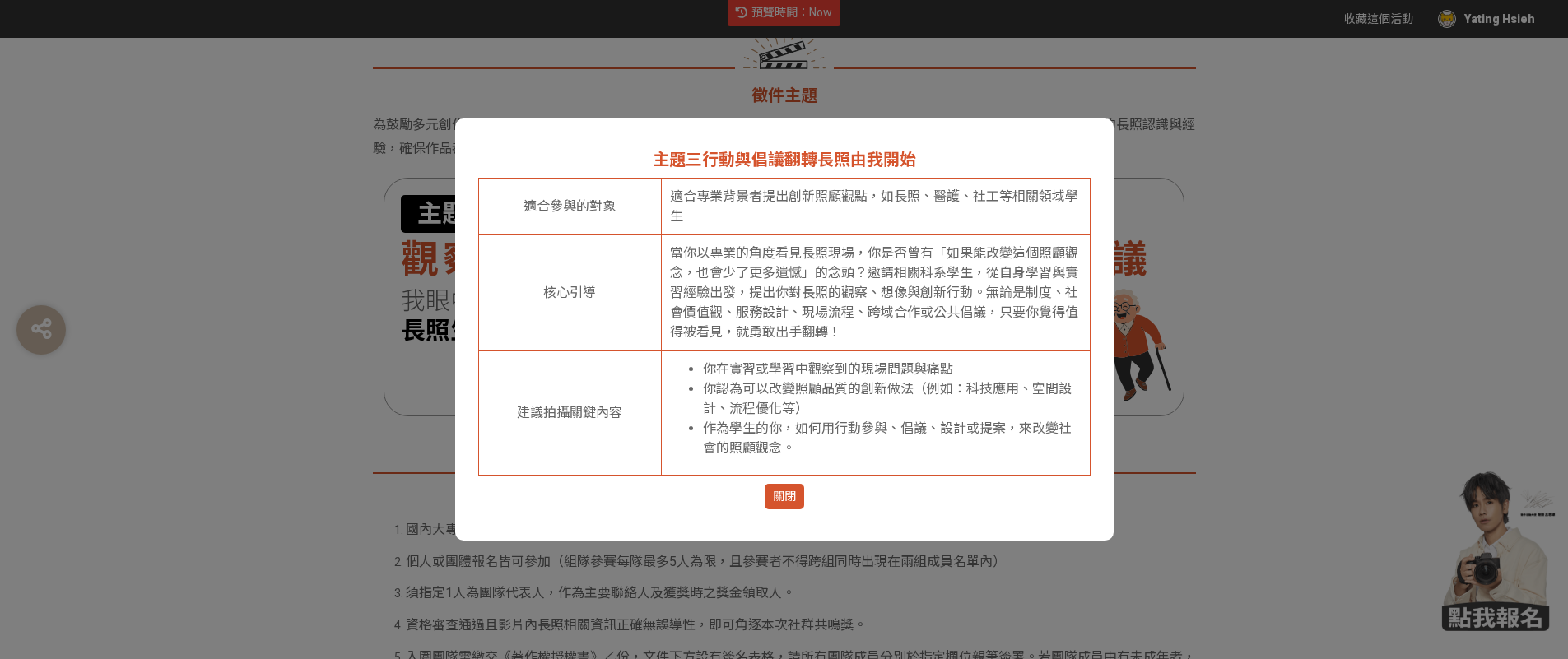
click at [788, 491] on span "關閉" at bounding box center [784, 496] width 23 height 17
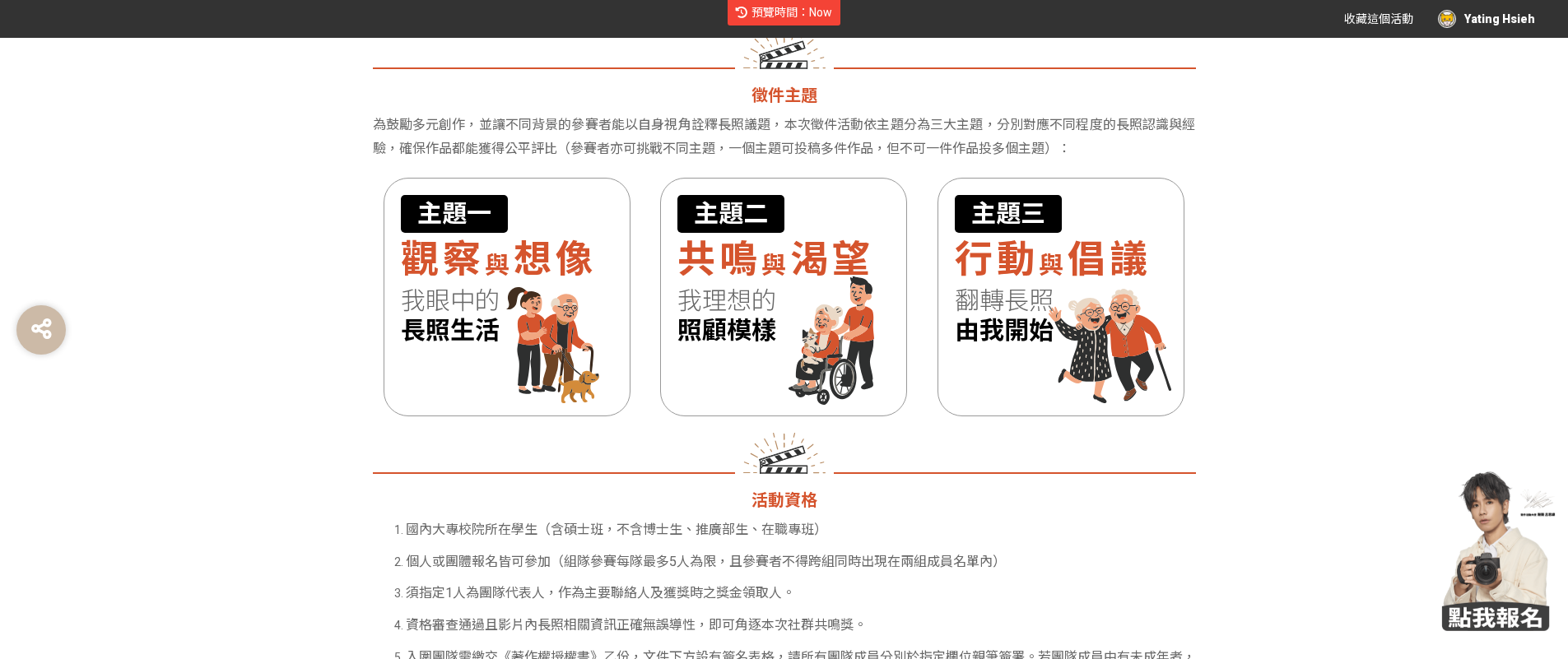
scroll to position [1445, 0]
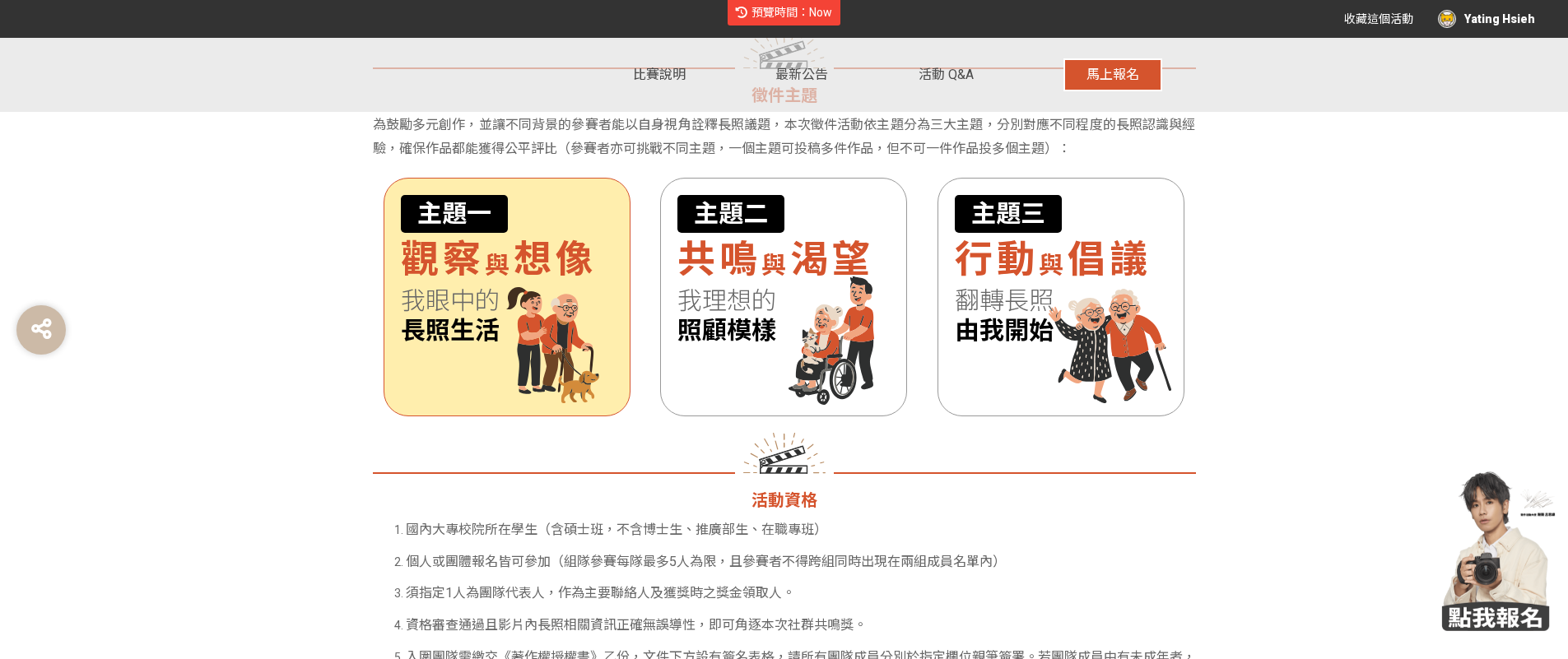
click at [572, 345] on span "長照生活" at bounding box center [507, 331] width 212 height 29
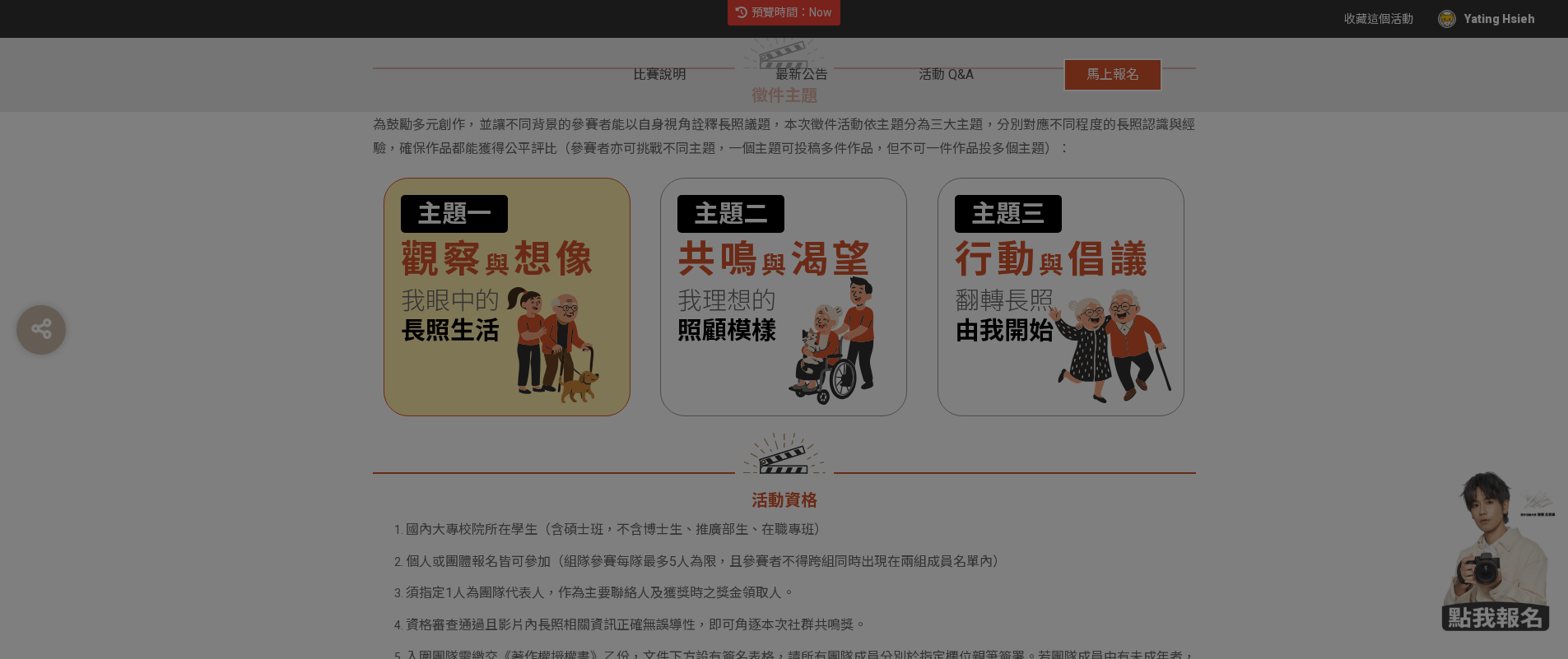
scroll to position [0, 0]
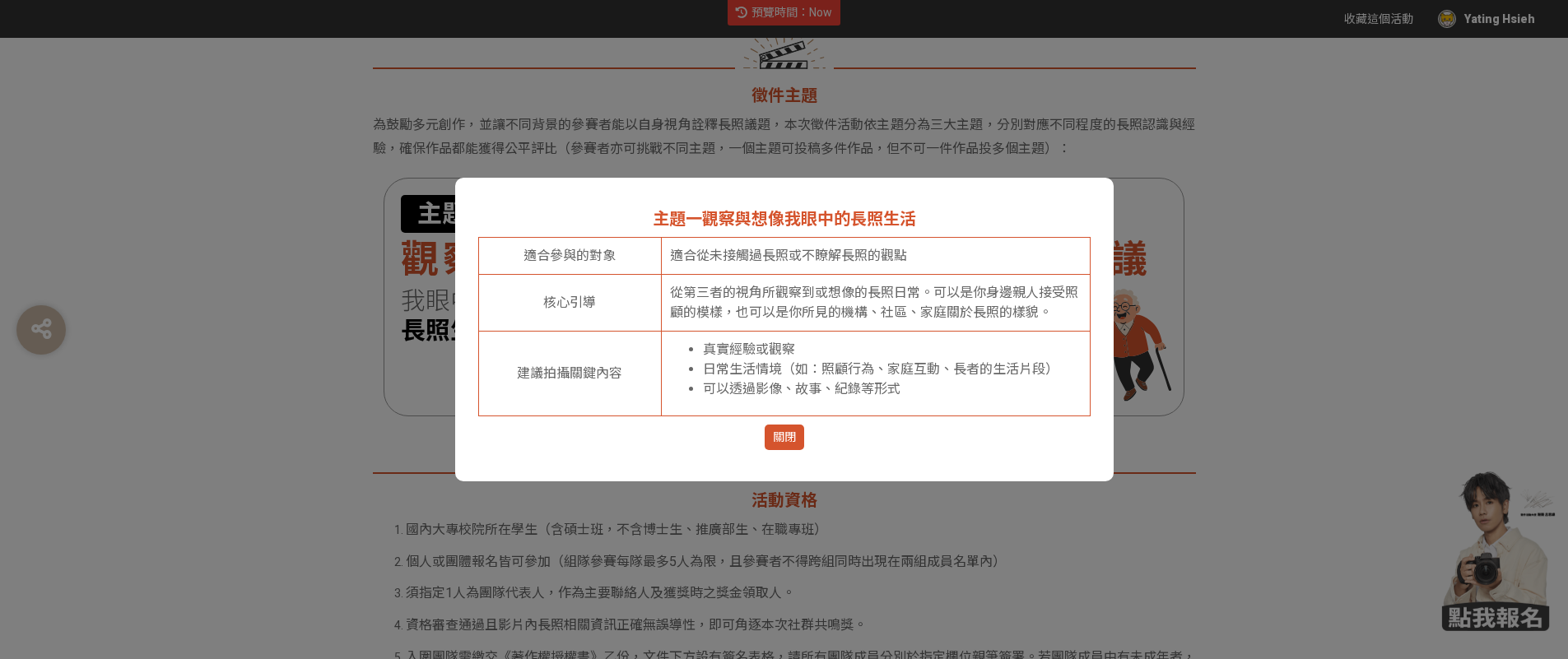
click at [790, 438] on span "關閉" at bounding box center [784, 438] width 23 height 17
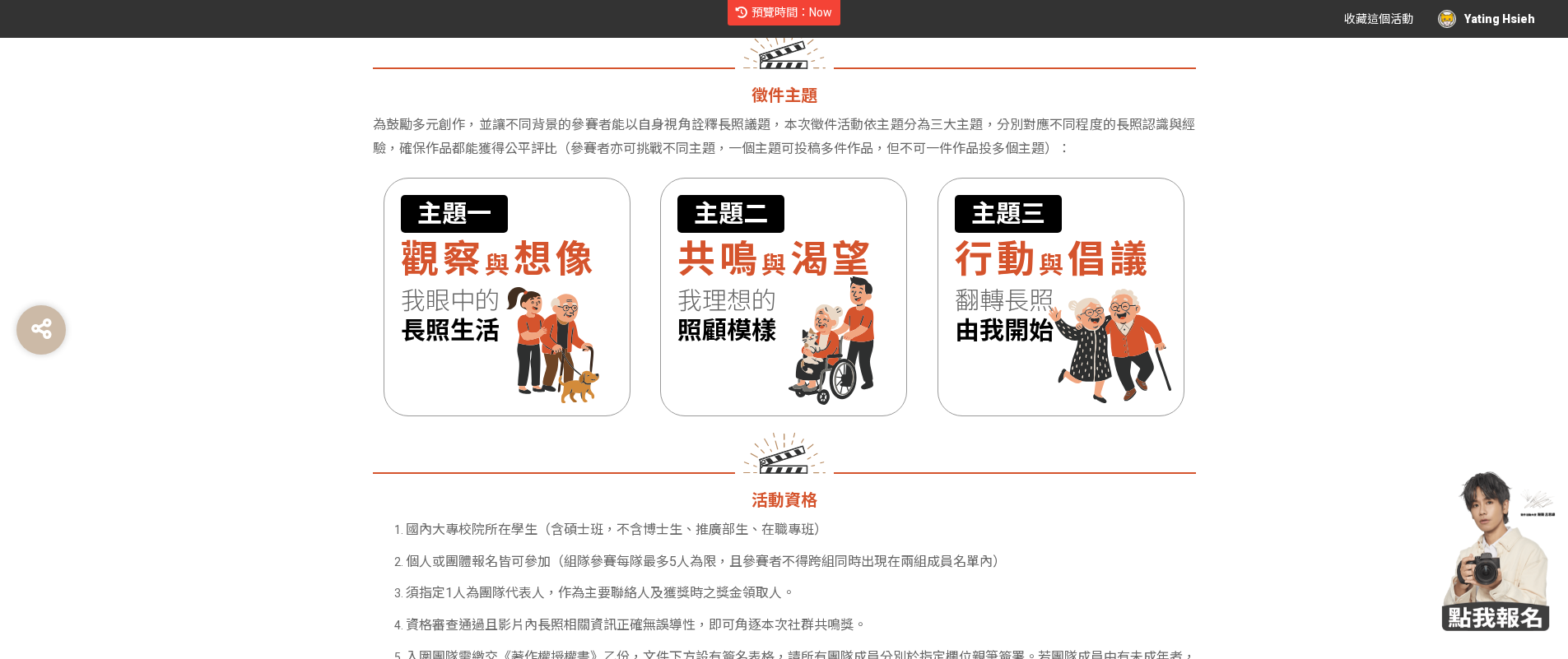
scroll to position [1445, 0]
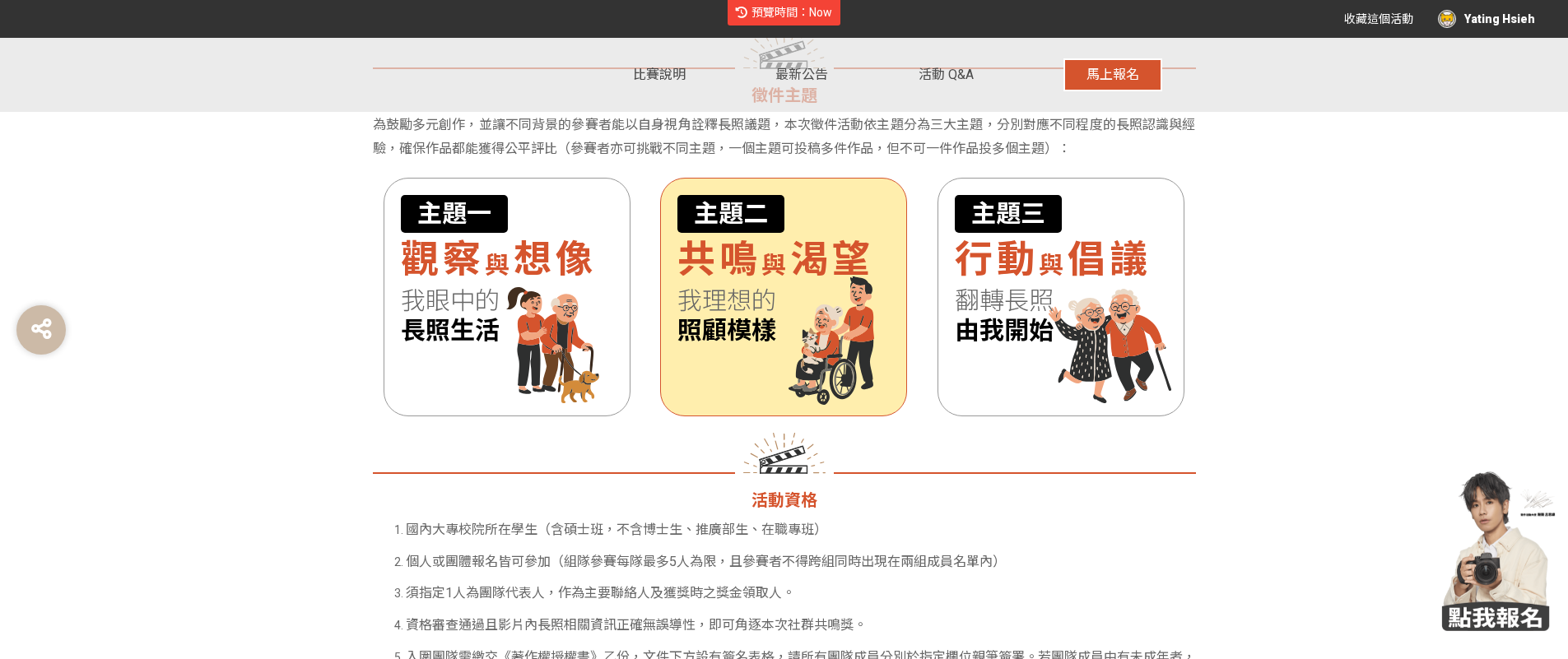
click at [778, 328] on span "照顧模樣" at bounding box center [784, 331] width 212 height 29
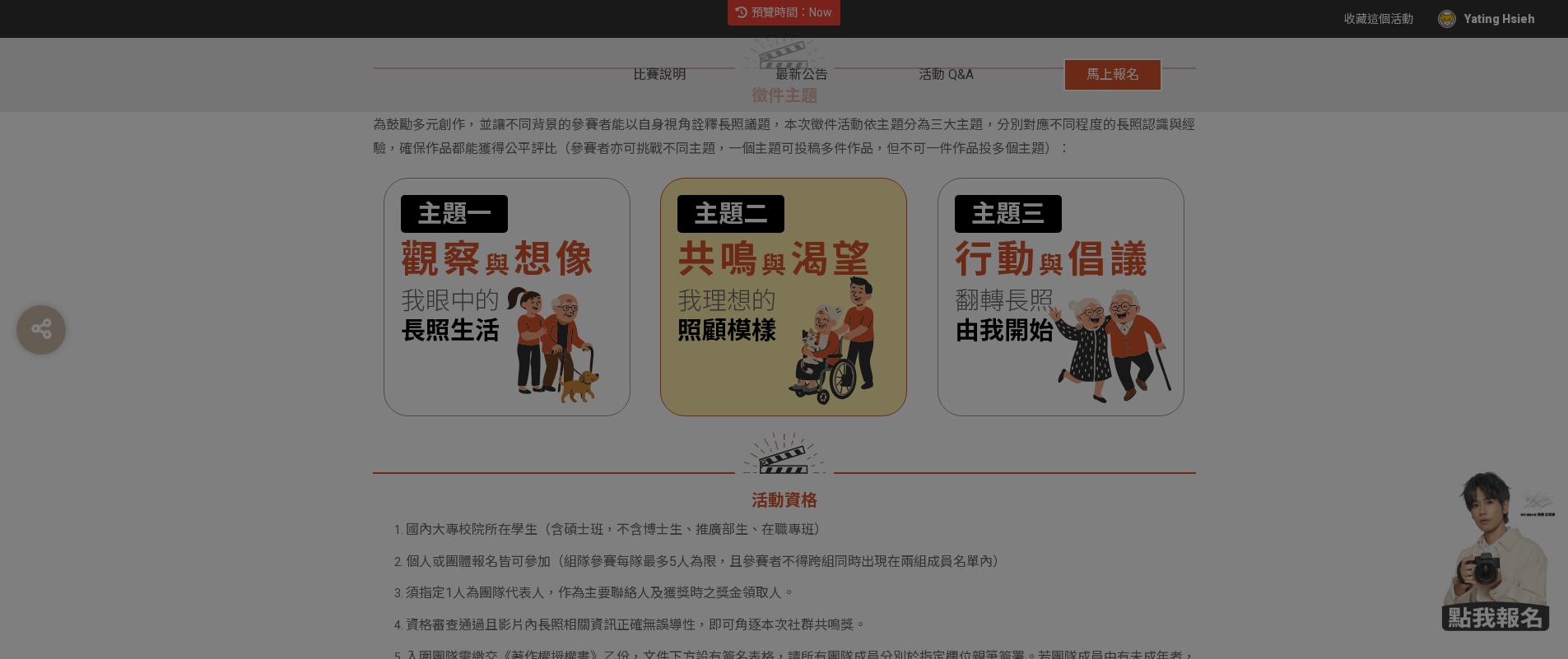
scroll to position [0, 0]
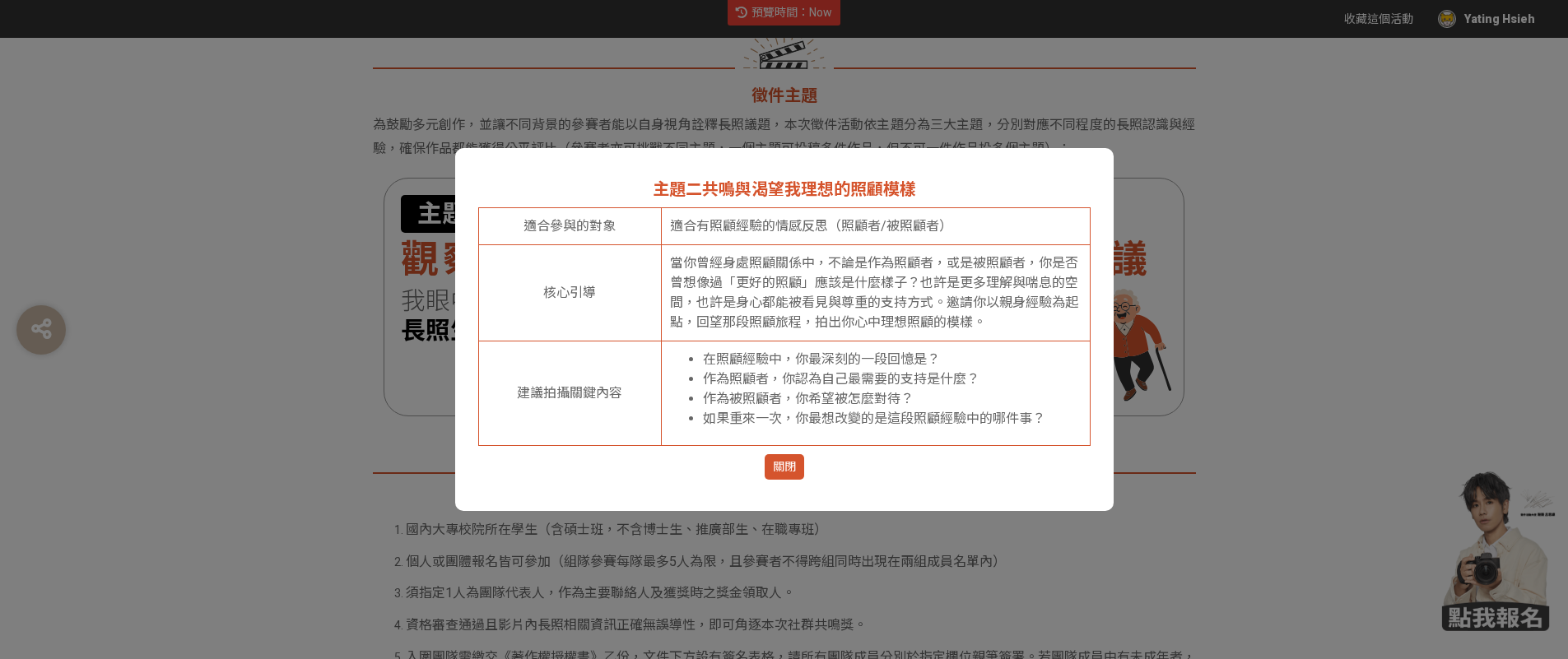
click at [794, 459] on span "關閉" at bounding box center [784, 467] width 23 height 17
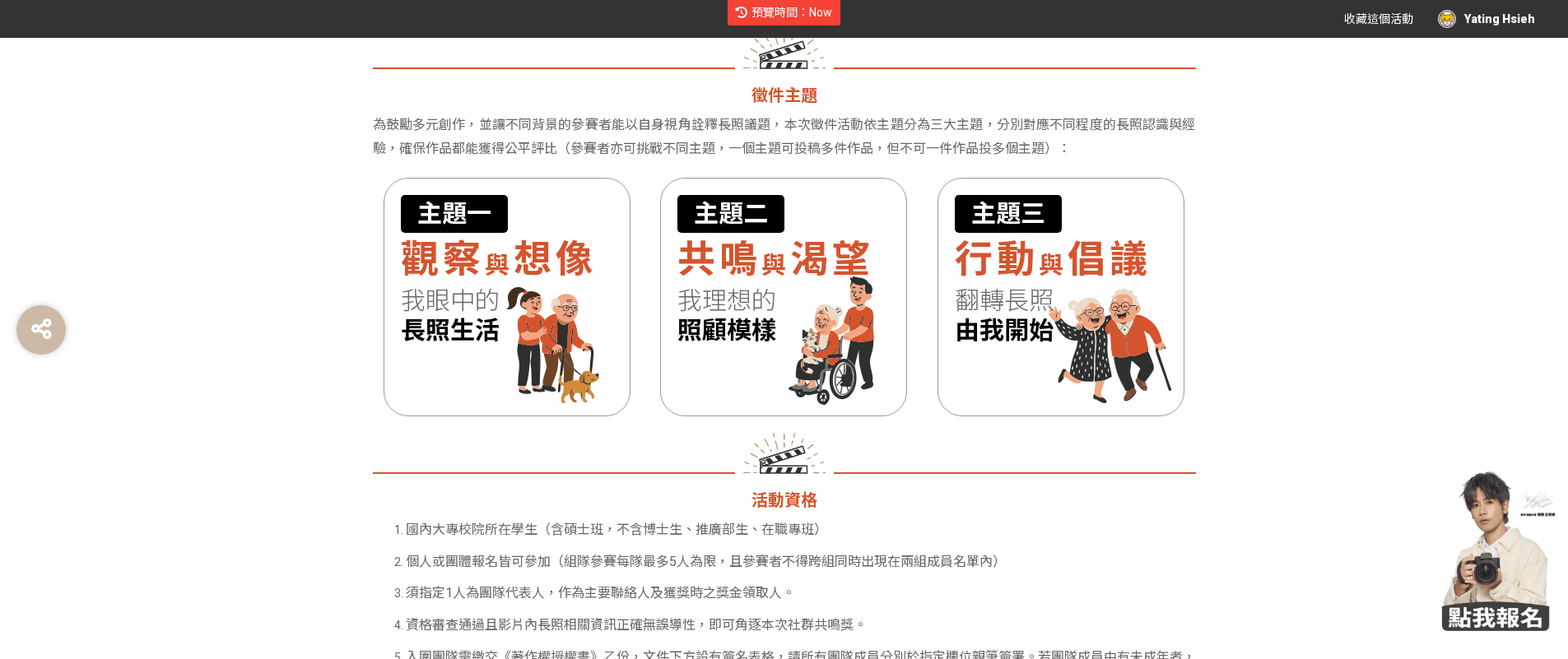
scroll to position [1445, 0]
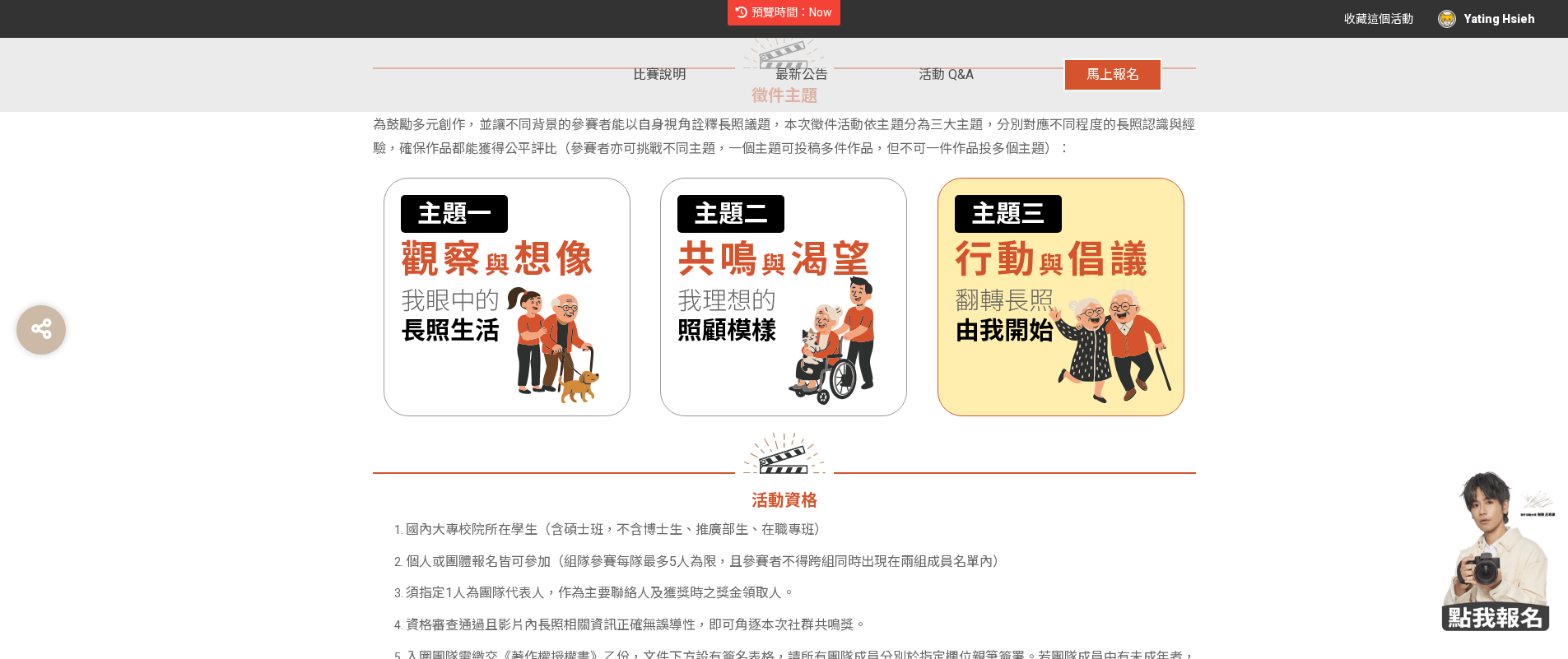
click at [1023, 357] on div "主題三 行動 與 倡議 翻轉長照 由我開始" at bounding box center [1061, 296] width 247 height 239
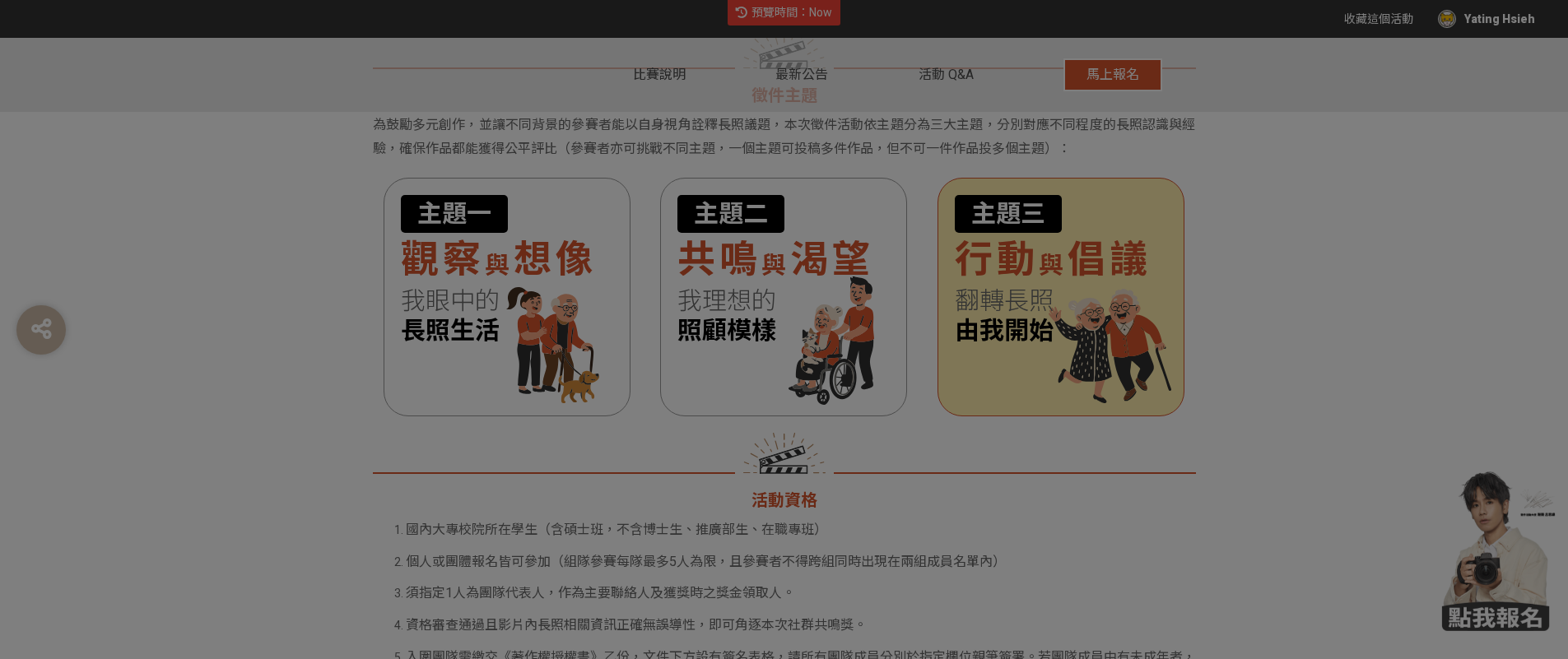
scroll to position [0, 0]
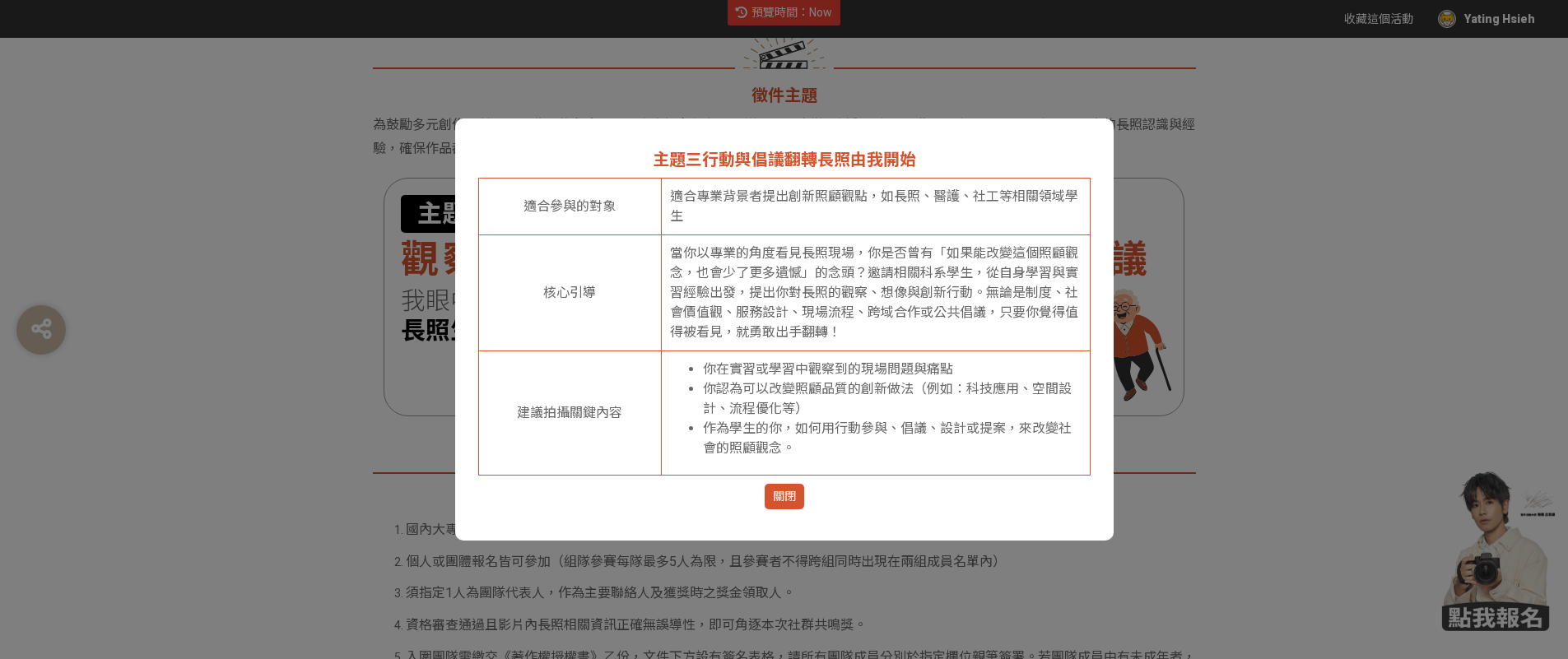
click at [803, 492] on button "關閉" at bounding box center [784, 497] width 40 height 26
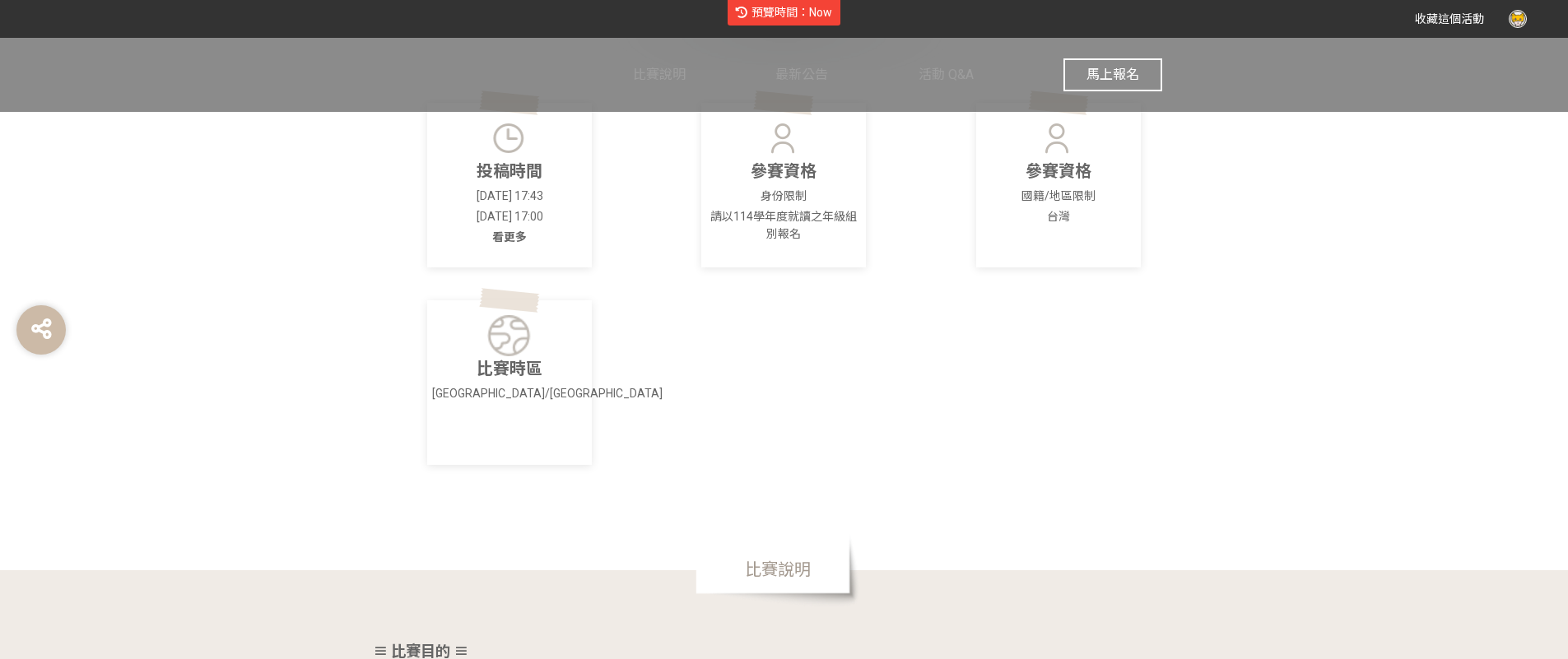
scroll to position [685, 0]
